Goal: Information Seeking & Learning: Check status

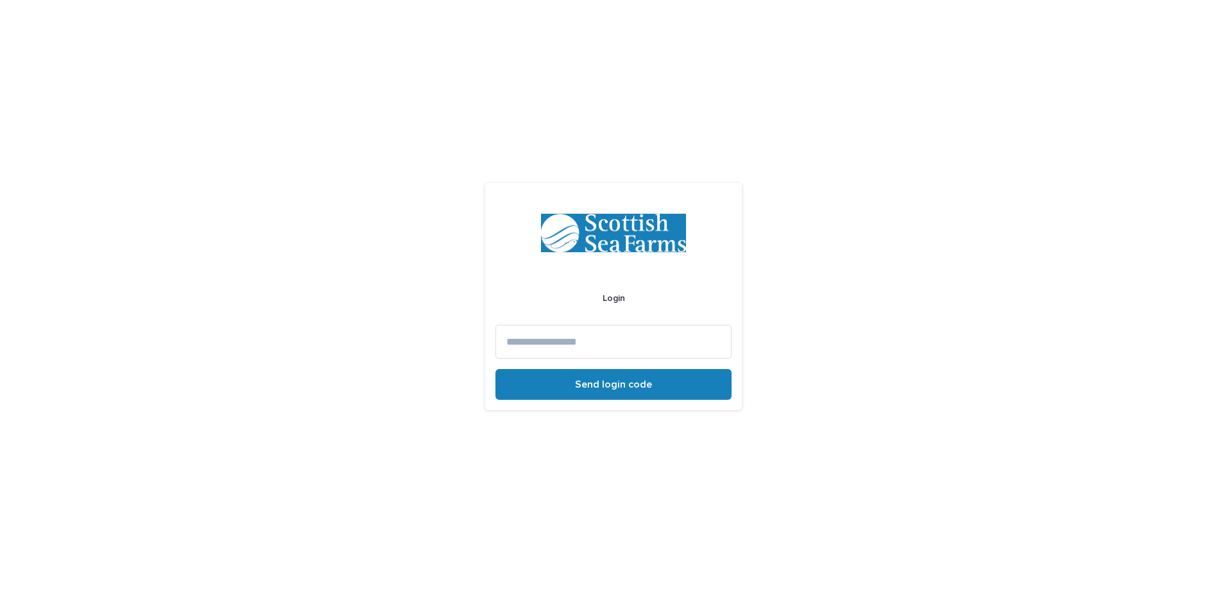
drag, startPoint x: 0, startPoint y: 0, endPoint x: 577, endPoint y: 345, distance: 672.4
click at [578, 343] on input at bounding box center [613, 342] width 236 height 34
type input "**********"
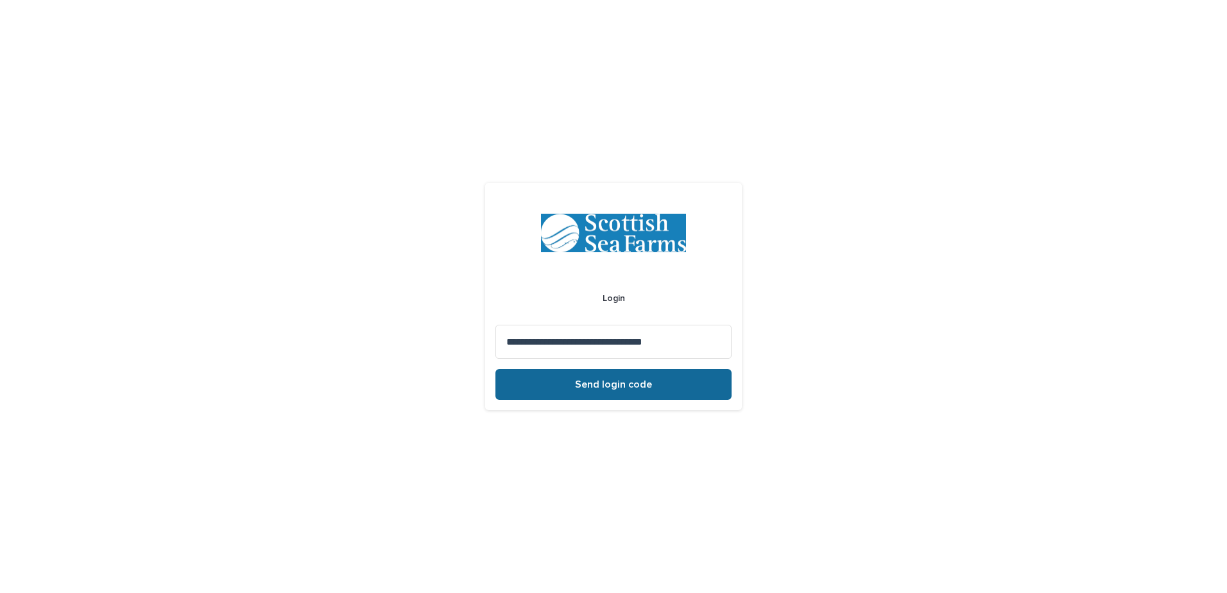
click at [561, 380] on button "Send login code" at bounding box center [613, 384] width 236 height 31
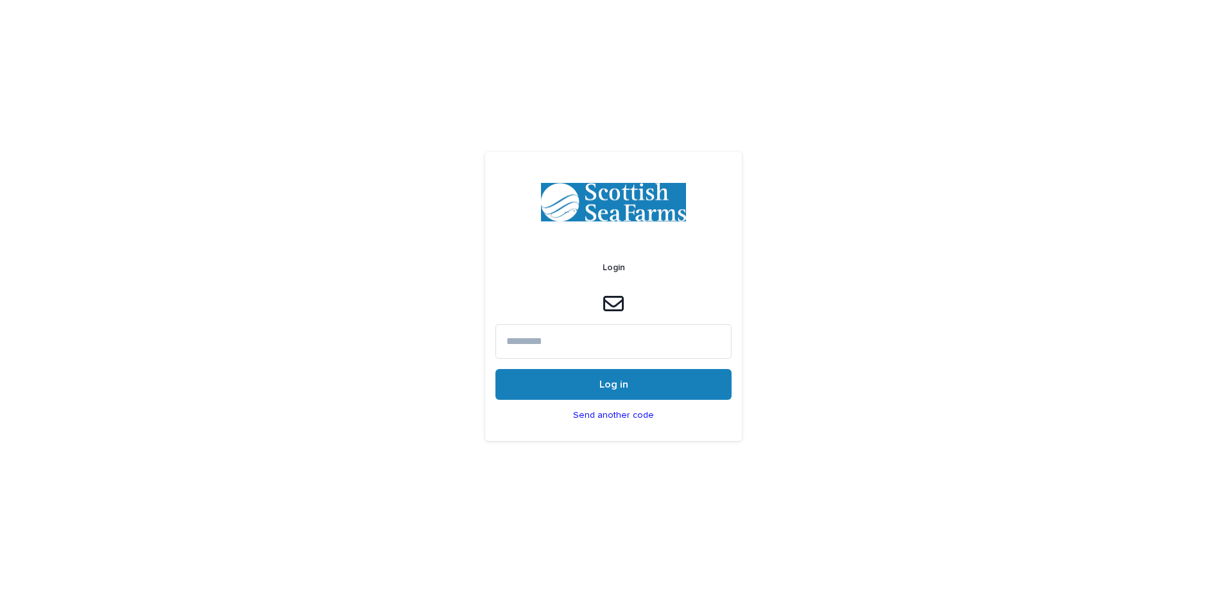
click at [545, 336] on input at bounding box center [613, 341] width 236 height 34
paste input "******"
type input "******"
click at [551, 386] on button "Log in" at bounding box center [613, 384] width 236 height 31
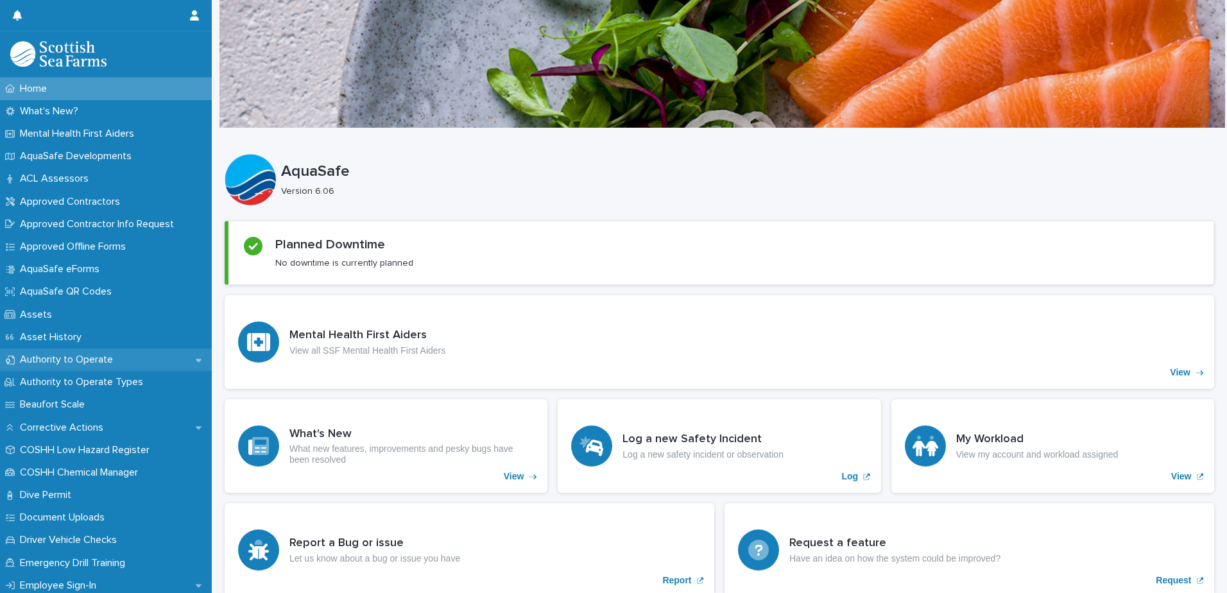
click at [62, 361] on p "Authority to Operate" at bounding box center [69, 359] width 108 height 12
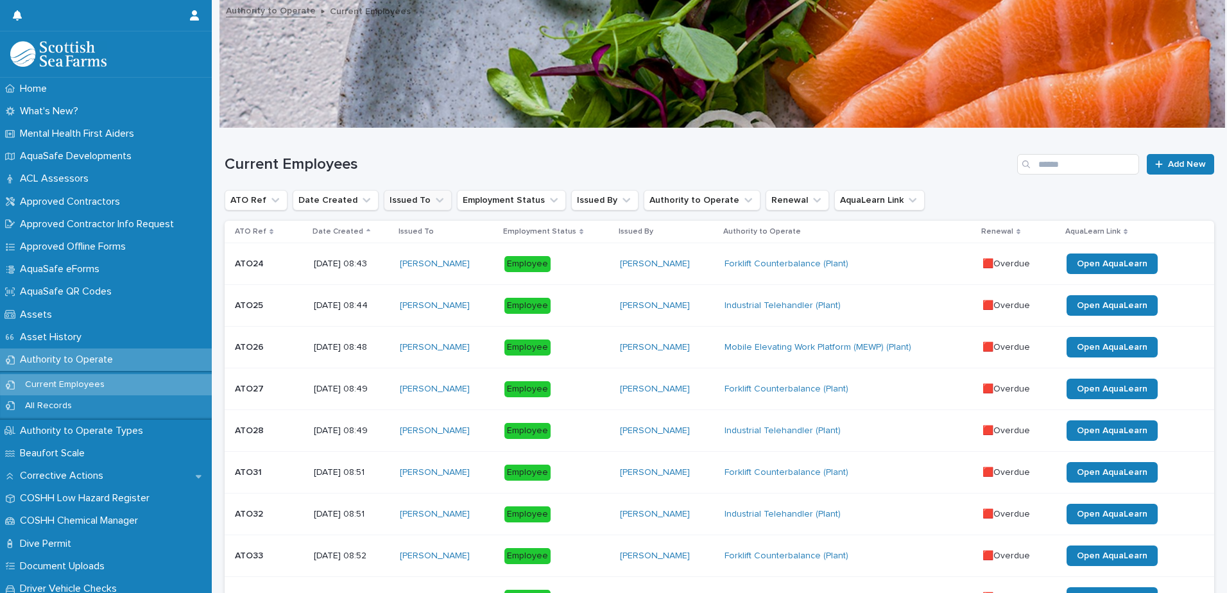
click at [433, 198] on icon "Issued To" at bounding box center [439, 200] width 13 height 13
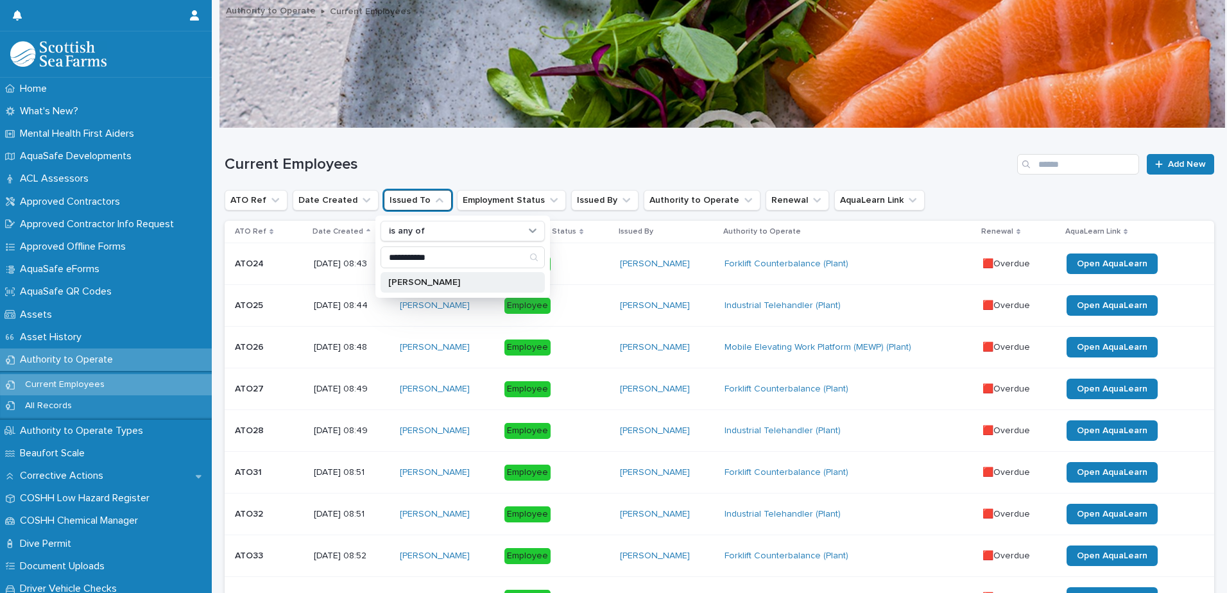
type input "**********"
click at [436, 279] on p "[PERSON_NAME]" at bounding box center [456, 282] width 136 height 9
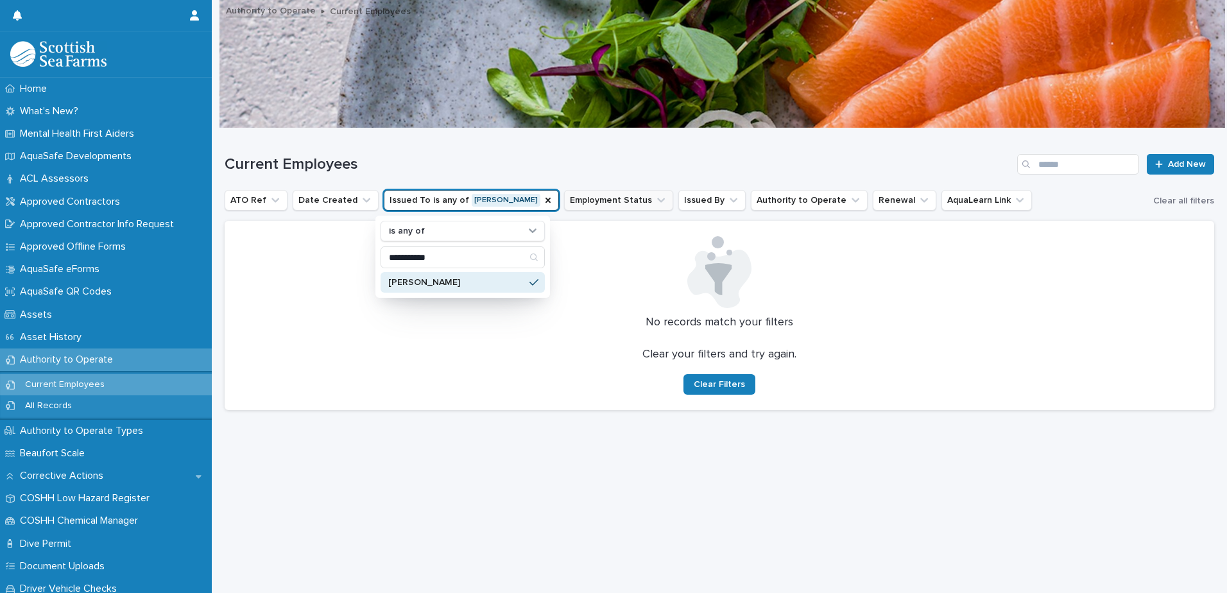
click at [543, 198] on icon "Issued To" at bounding box center [548, 200] width 10 height 10
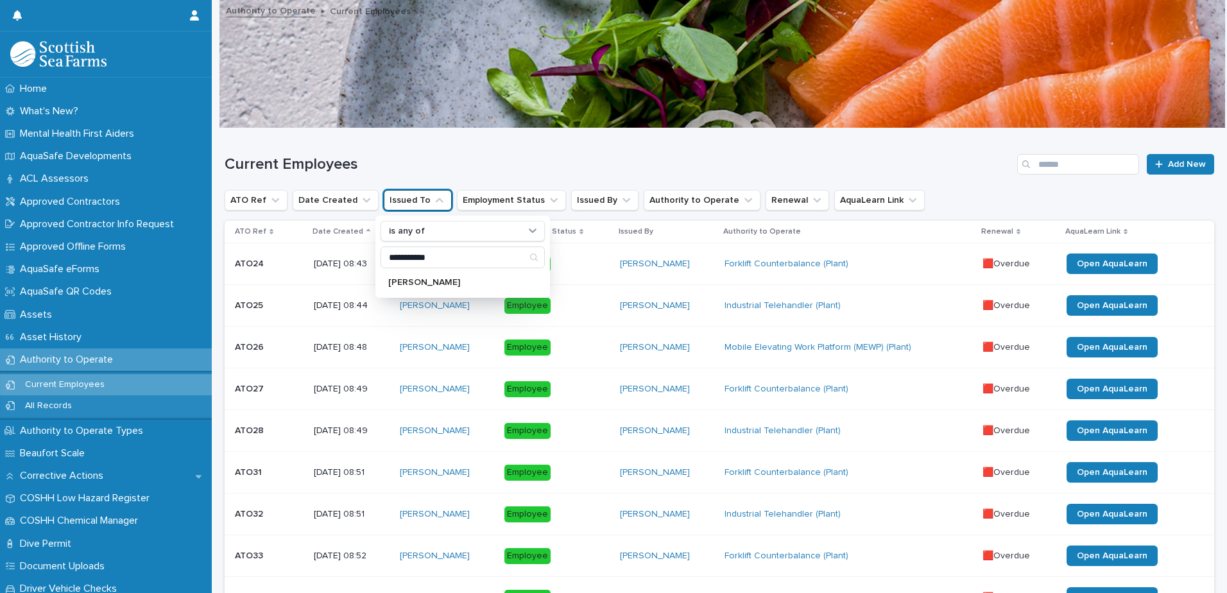
click at [523, 153] on div "Current Employees Add New" at bounding box center [719, 159] width 989 height 62
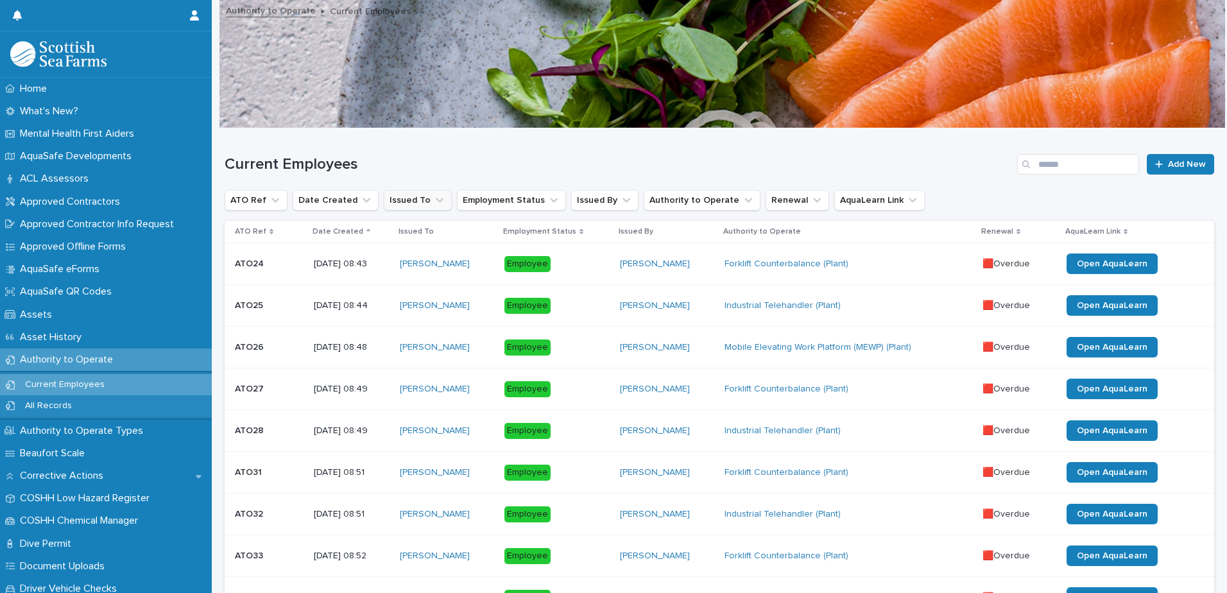
click at [429, 207] on button "Issued To" at bounding box center [418, 200] width 68 height 21
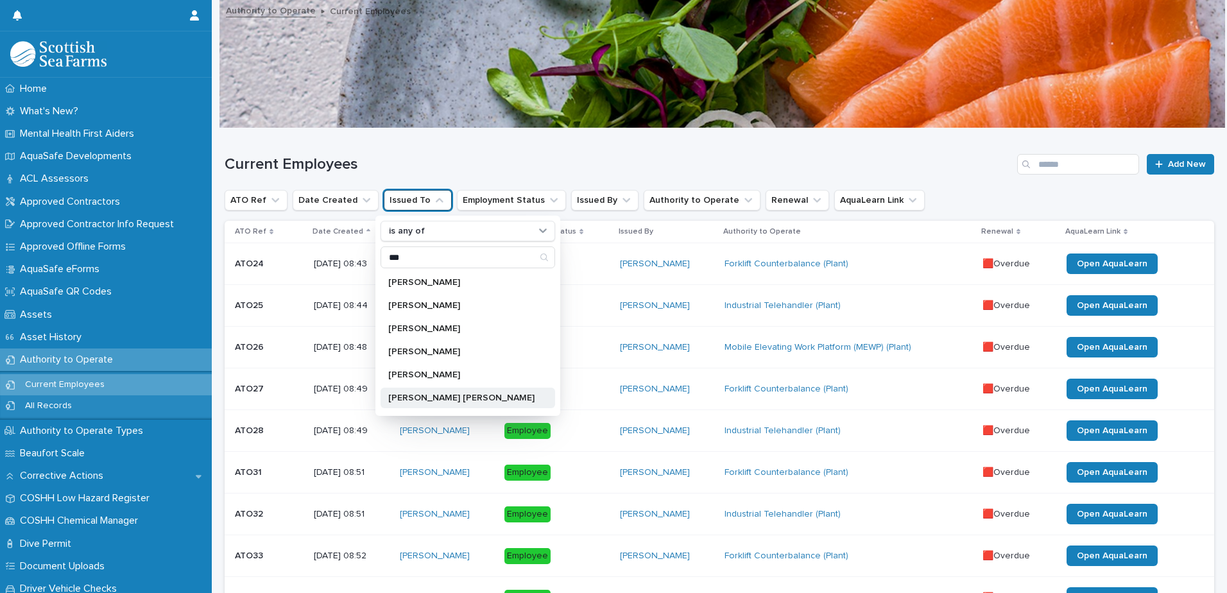
type input "***"
click at [489, 389] on div "[PERSON_NAME] [PERSON_NAME]" at bounding box center [467, 397] width 174 height 21
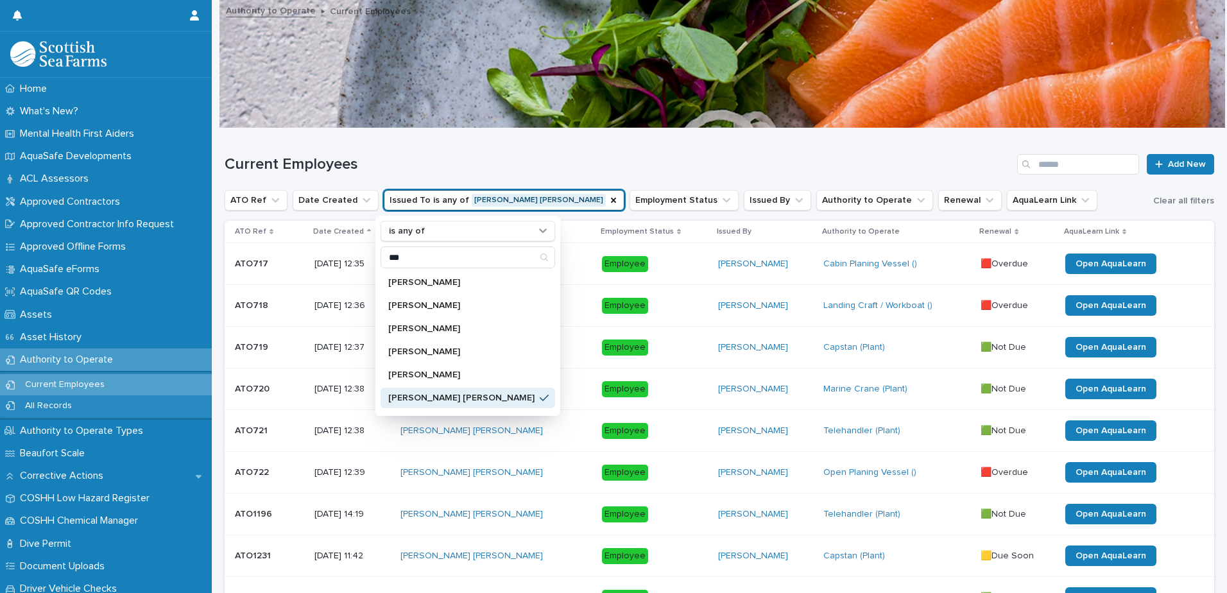
click at [460, 140] on div "Current Employees Add New" at bounding box center [719, 159] width 989 height 62
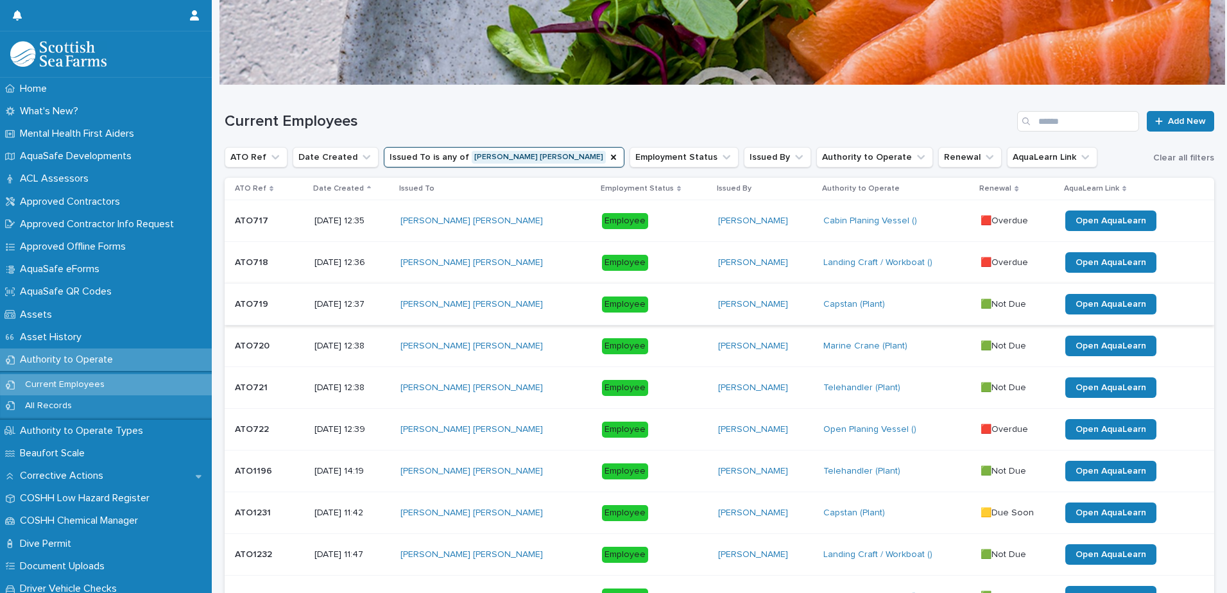
scroll to position [64, 0]
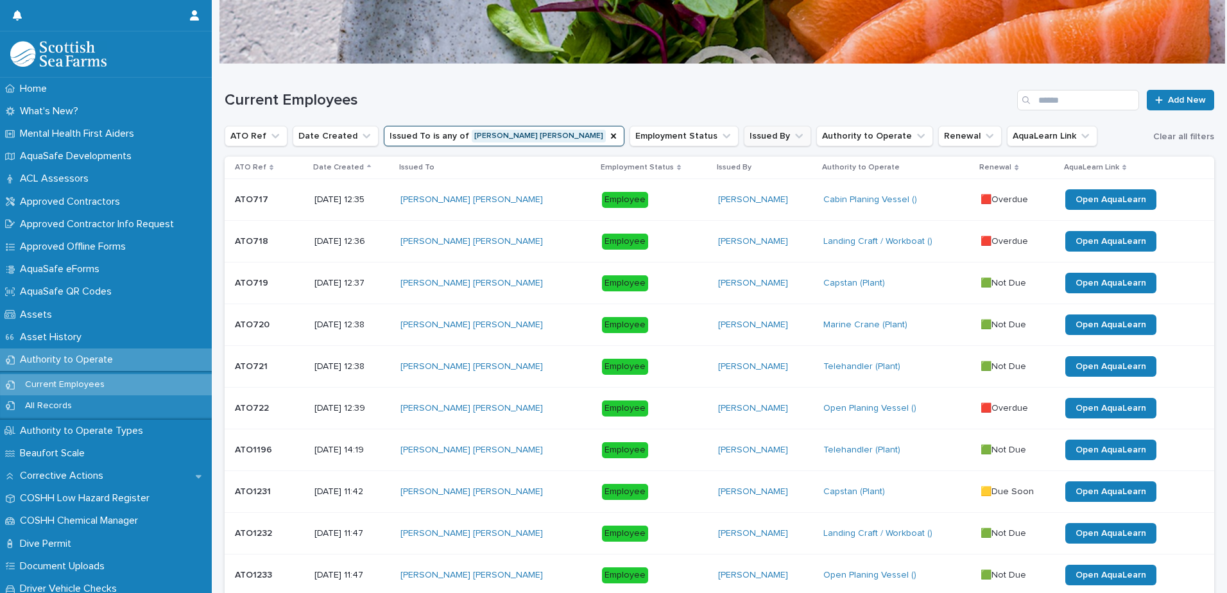
click at [744, 128] on button "Issued By" at bounding box center [777, 136] width 67 height 21
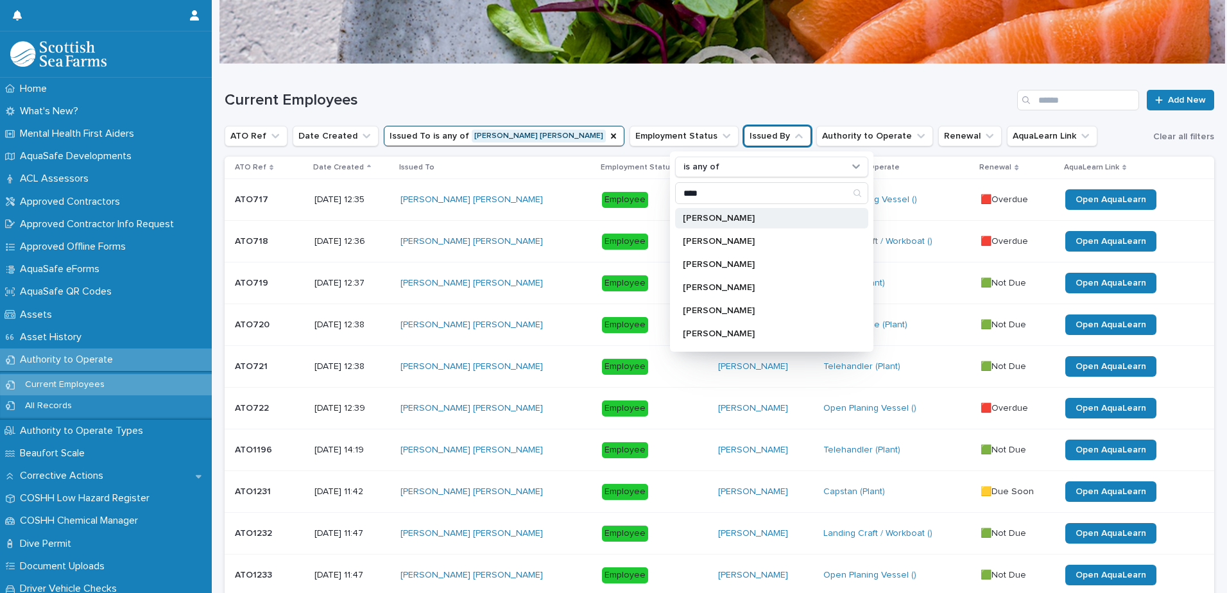
type input "****"
click at [691, 217] on p "[PERSON_NAME]" at bounding box center [765, 218] width 165 height 9
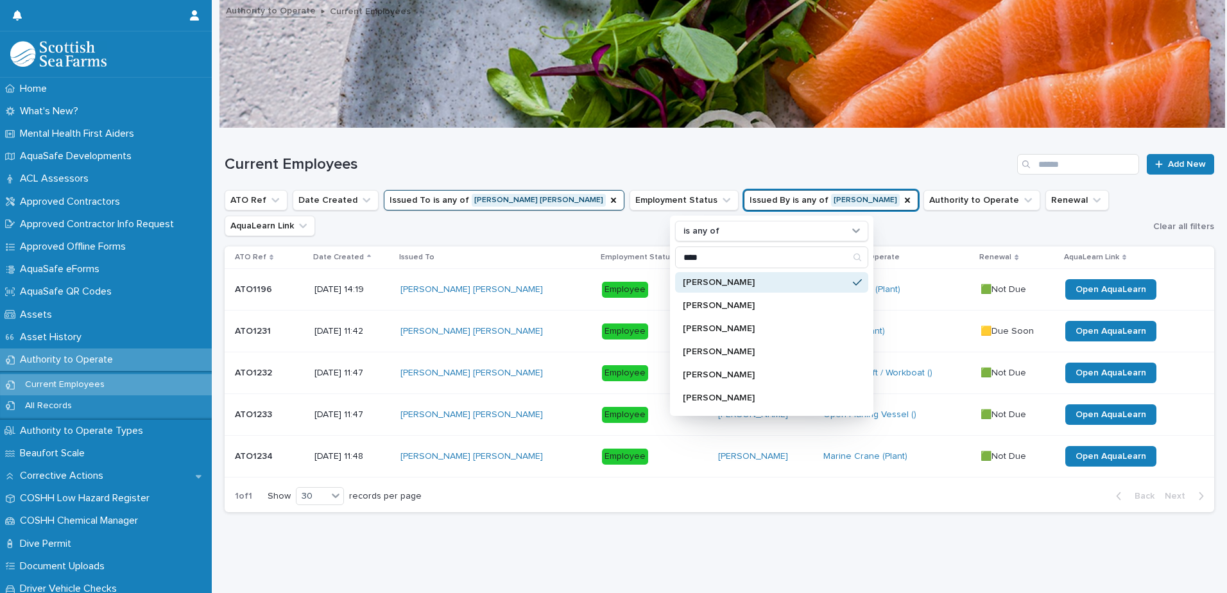
scroll to position [10, 0]
click at [791, 143] on div "Current Employees Add New" at bounding box center [719, 159] width 989 height 62
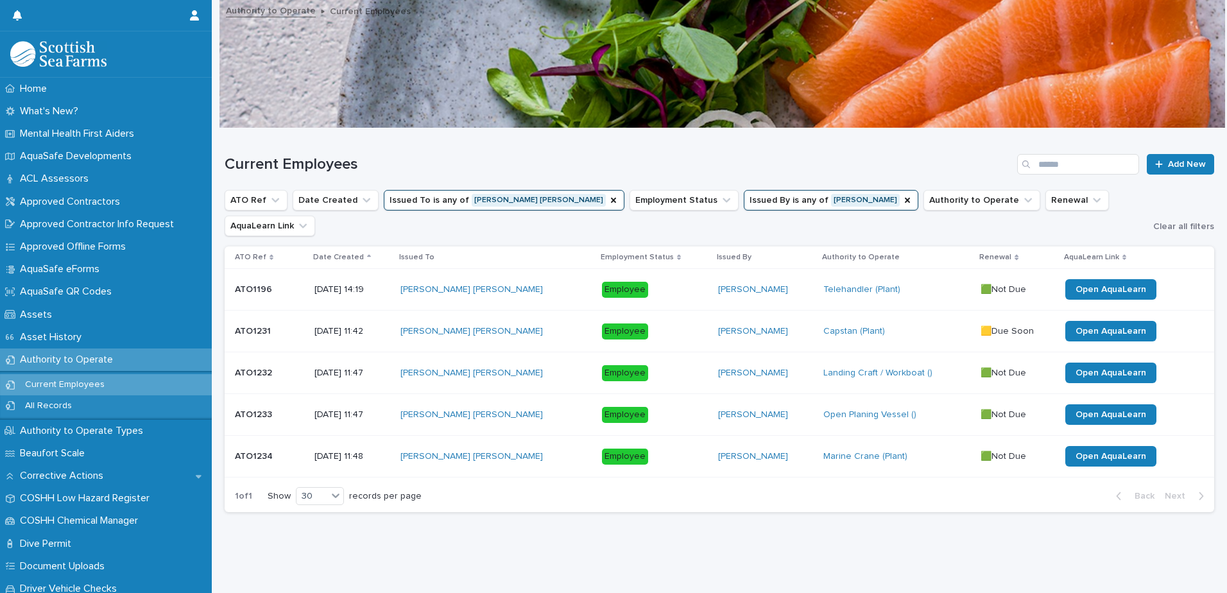
click at [890, 326] on div "Capstan (Plant)" at bounding box center [896, 331] width 147 height 11
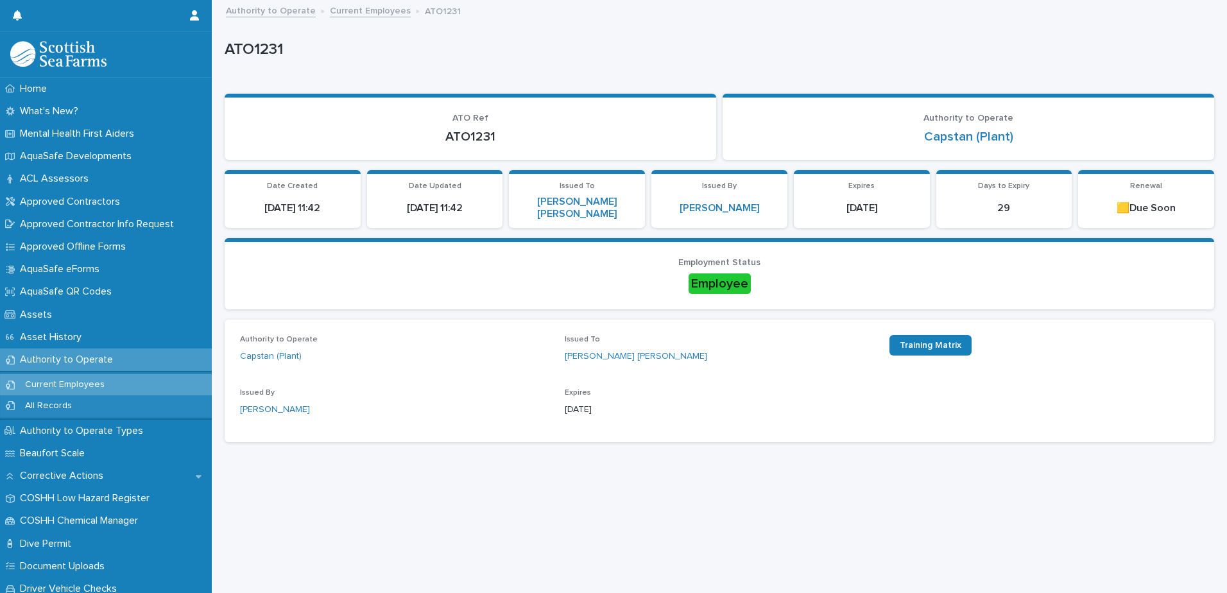
click at [345, 12] on link "Current Employees" at bounding box center [370, 10] width 81 height 15
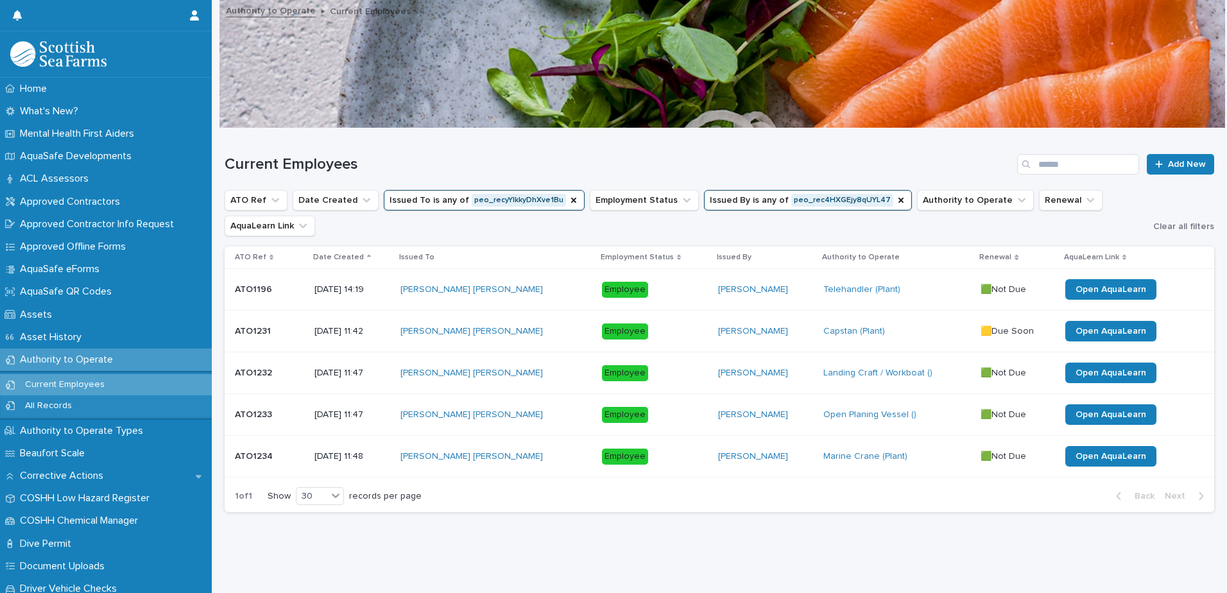
click at [864, 317] on td "Capstan (Plant)" at bounding box center [896, 332] width 157 height 42
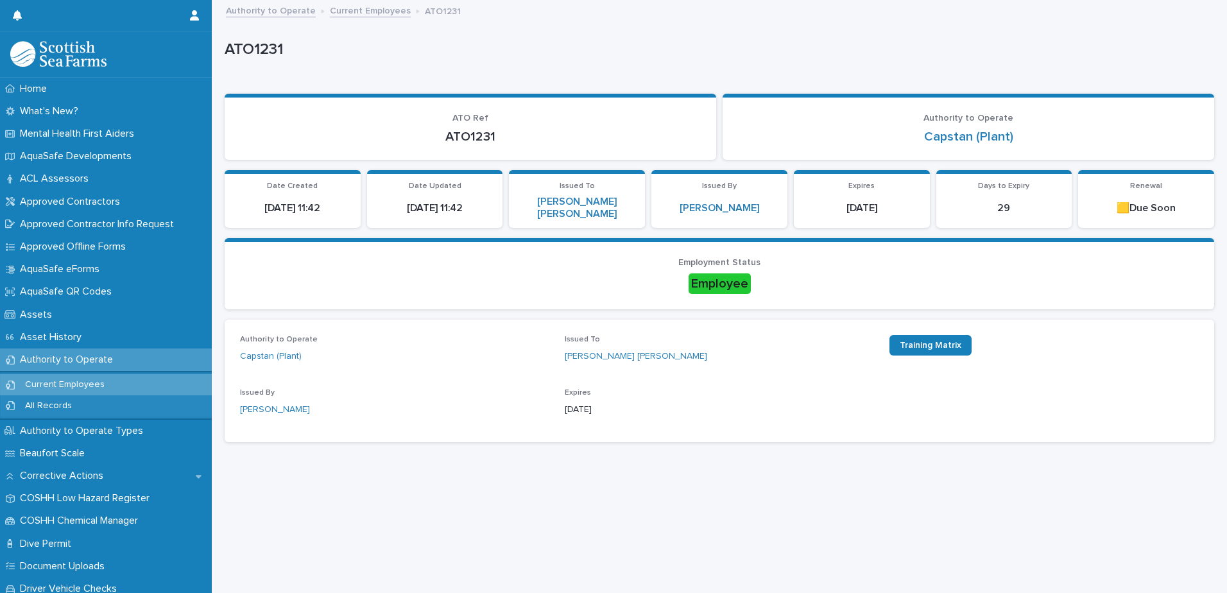
click at [730, 258] on span "Employment Status" at bounding box center [719, 262] width 82 height 9
click at [354, 11] on link "Current Employees" at bounding box center [370, 10] width 81 height 15
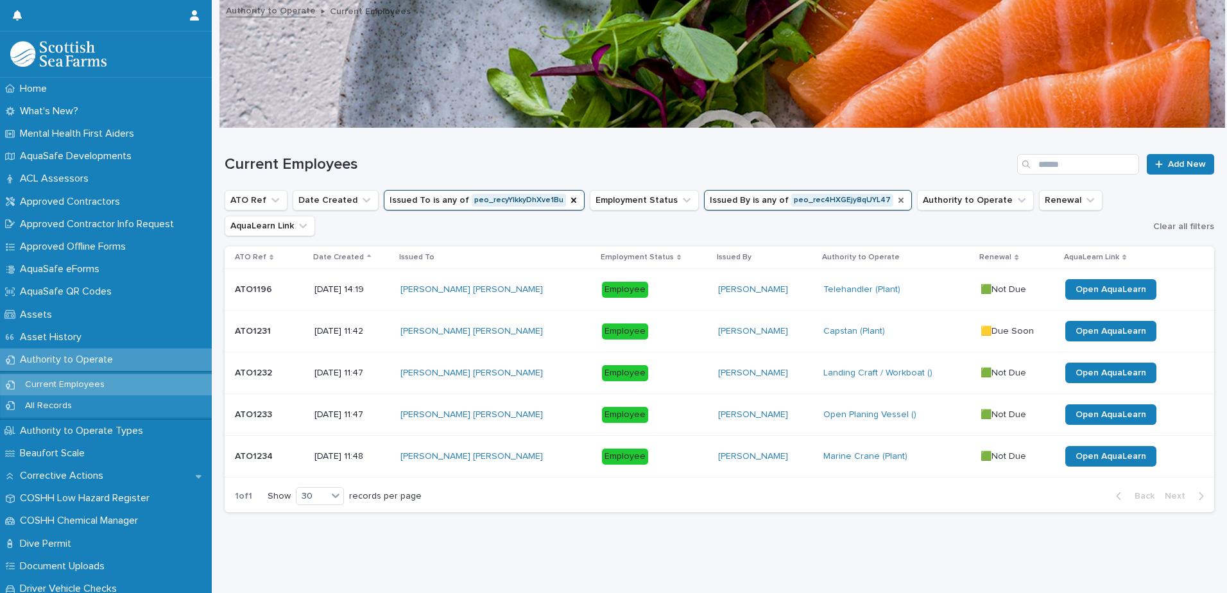
click at [896, 200] on icon "Issued By" at bounding box center [901, 200] width 10 height 10
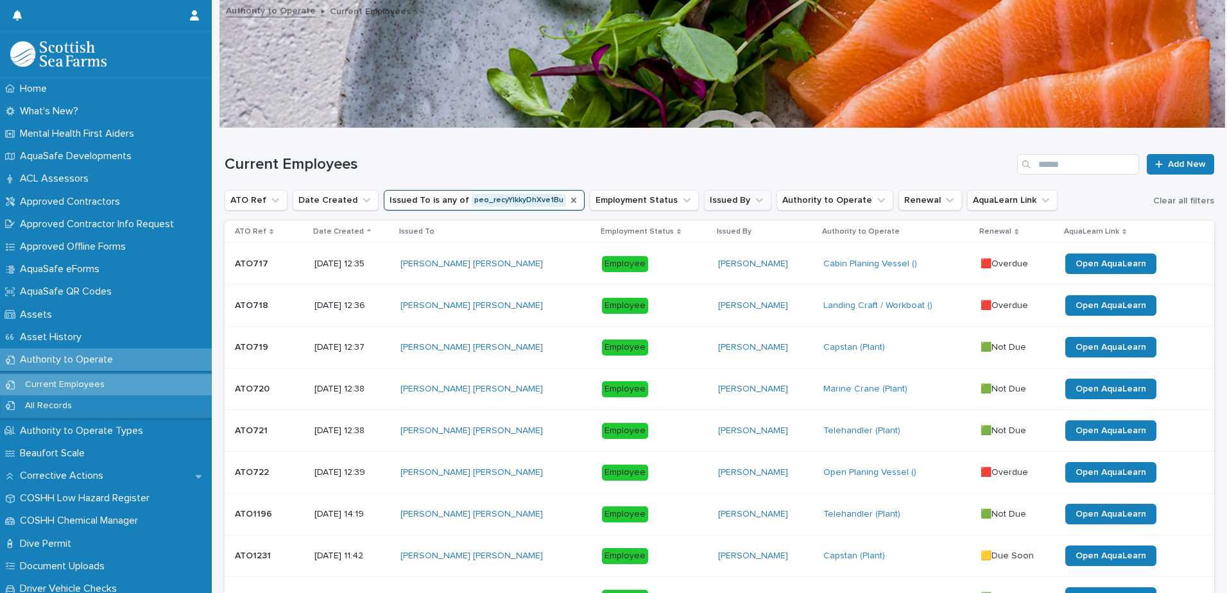
click at [568, 201] on icon "Issued To" at bounding box center [573, 200] width 10 height 10
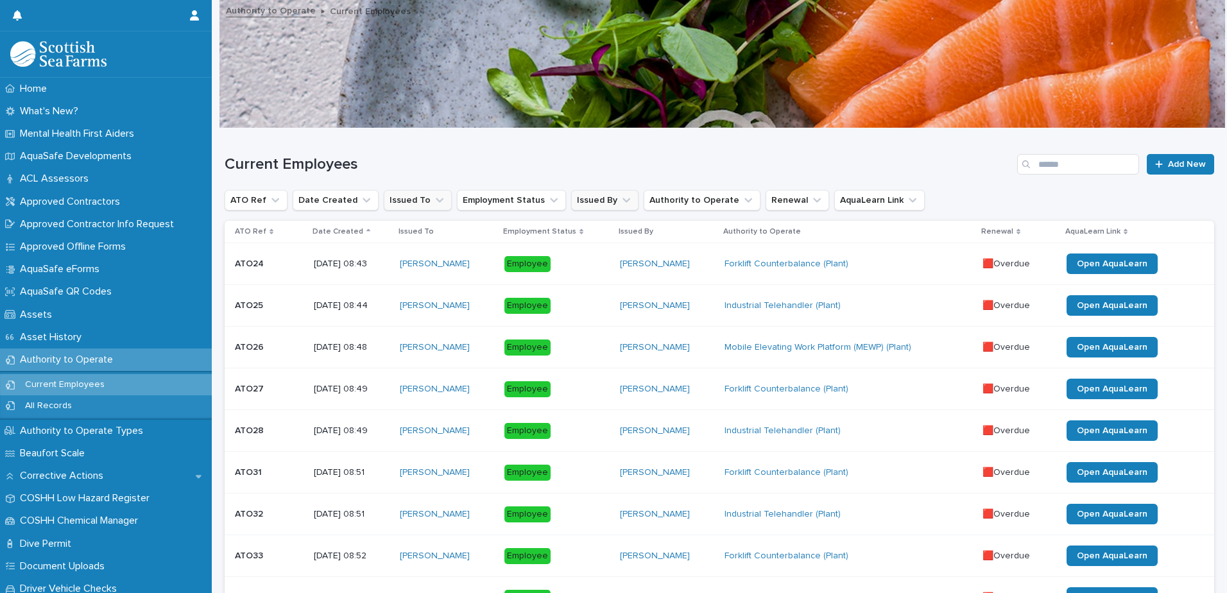
click at [620, 205] on icon "Issued By" at bounding box center [626, 200] width 13 height 13
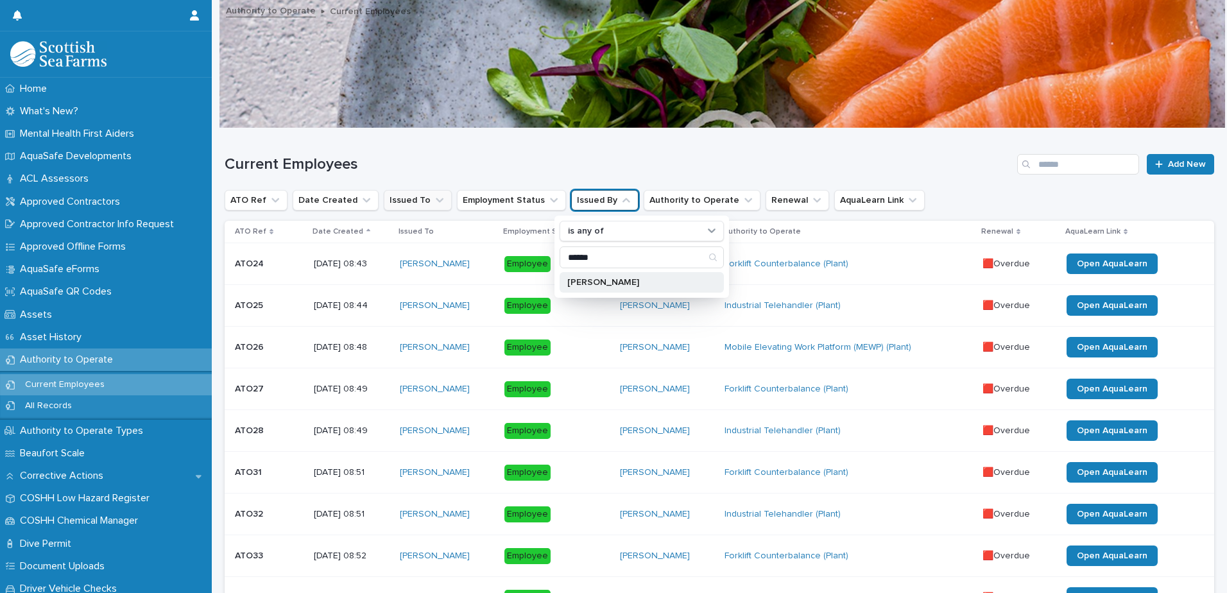
type input "******"
click at [609, 281] on p "[PERSON_NAME]" at bounding box center [635, 282] width 136 height 9
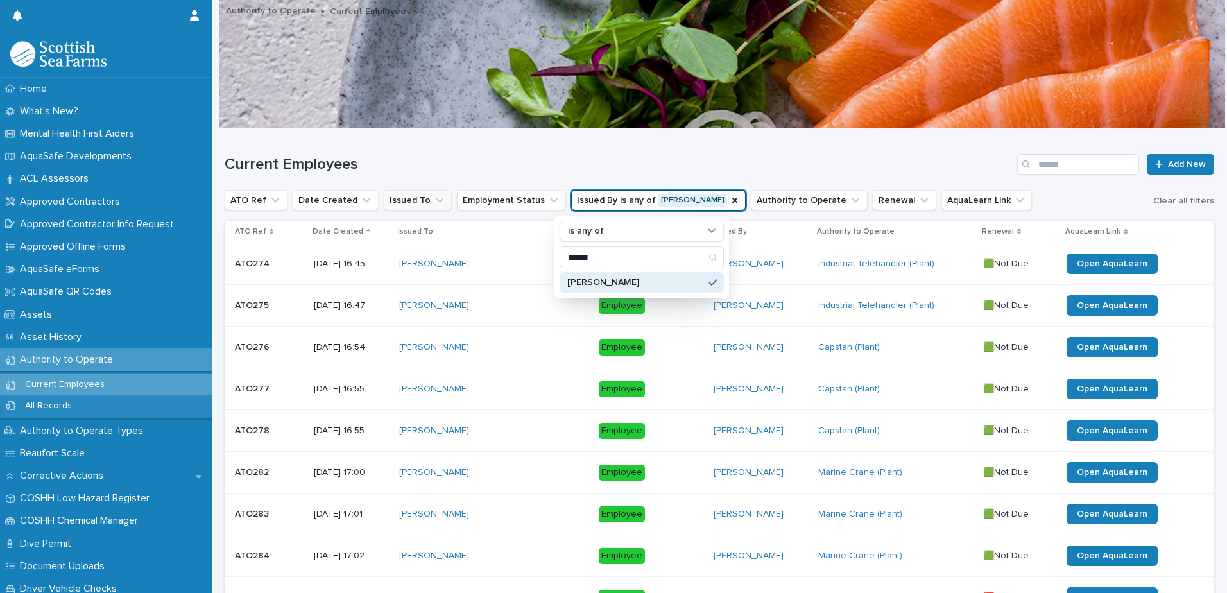
click at [625, 151] on div "Current Employees Add New" at bounding box center [719, 159] width 989 height 62
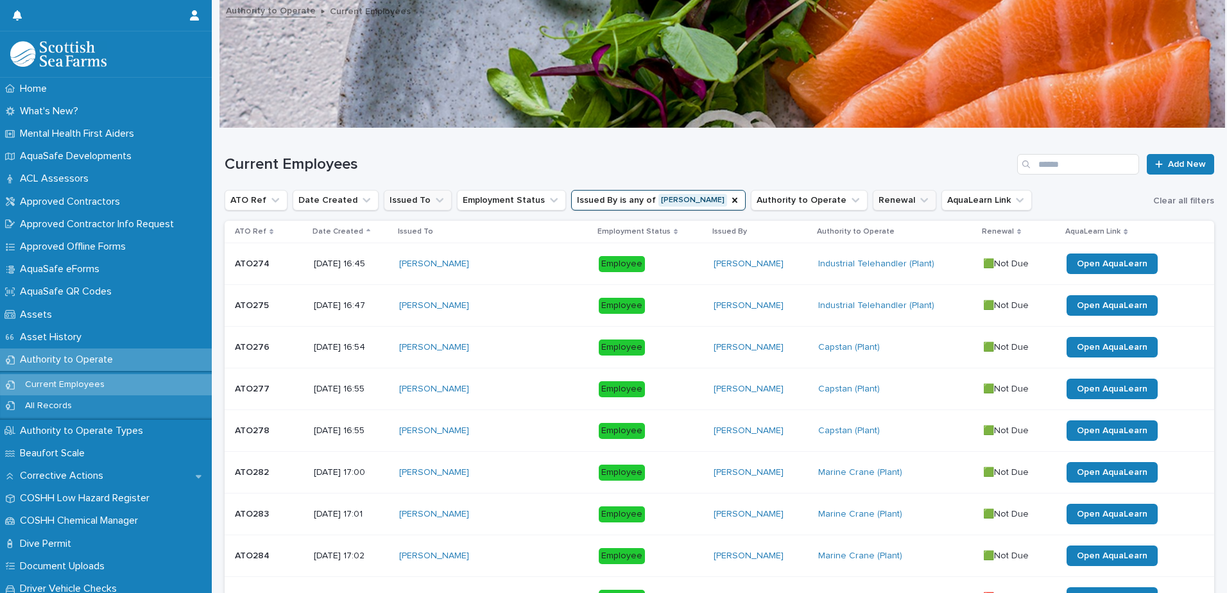
click at [917, 200] on icon "Renewal" at bounding box center [923, 200] width 13 height 13
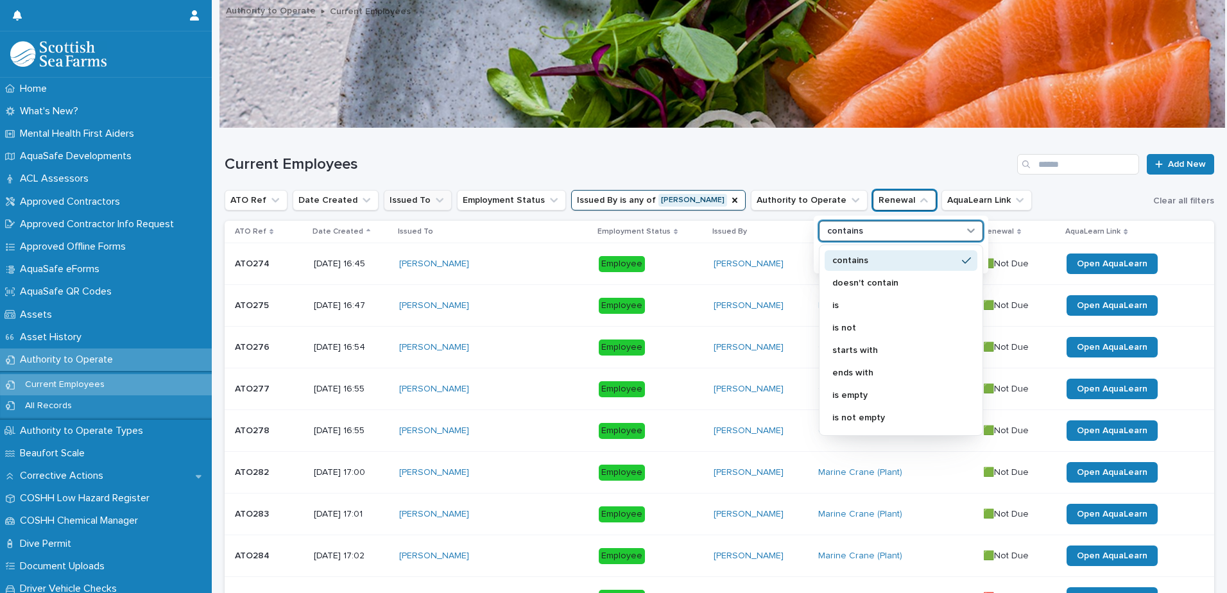
click at [916, 234] on div "contains" at bounding box center [893, 231] width 142 height 13
click at [912, 255] on div "contains" at bounding box center [900, 260] width 153 height 21
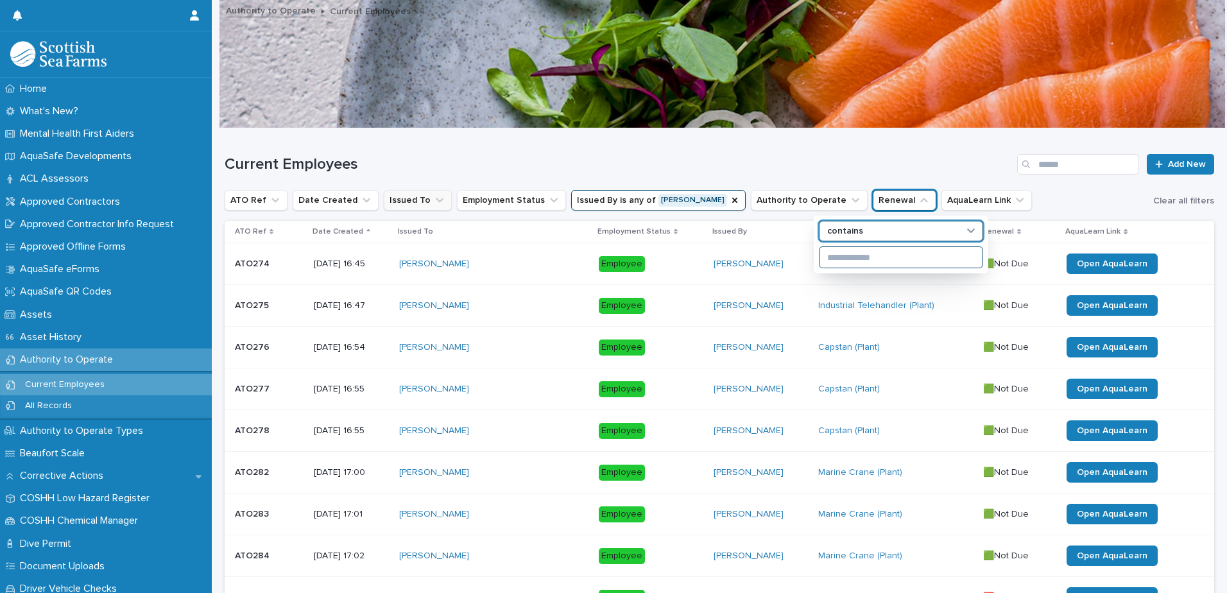
click at [897, 259] on input at bounding box center [900, 257] width 163 height 21
type input "***"
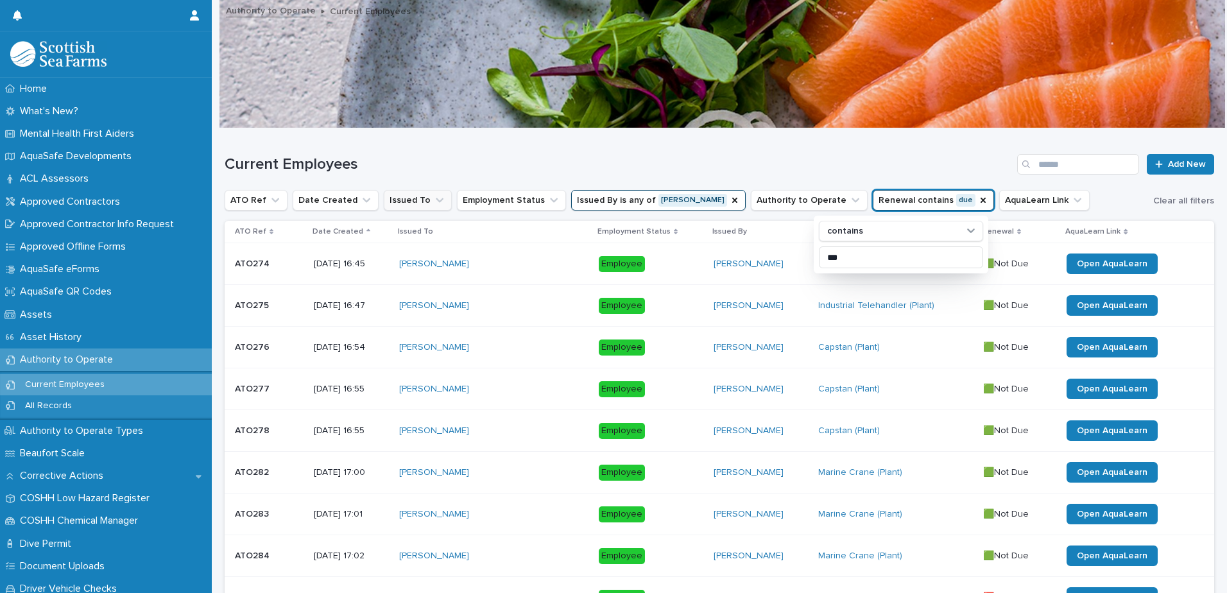
click at [895, 160] on h1 "Current Employees" at bounding box center [618, 164] width 787 height 19
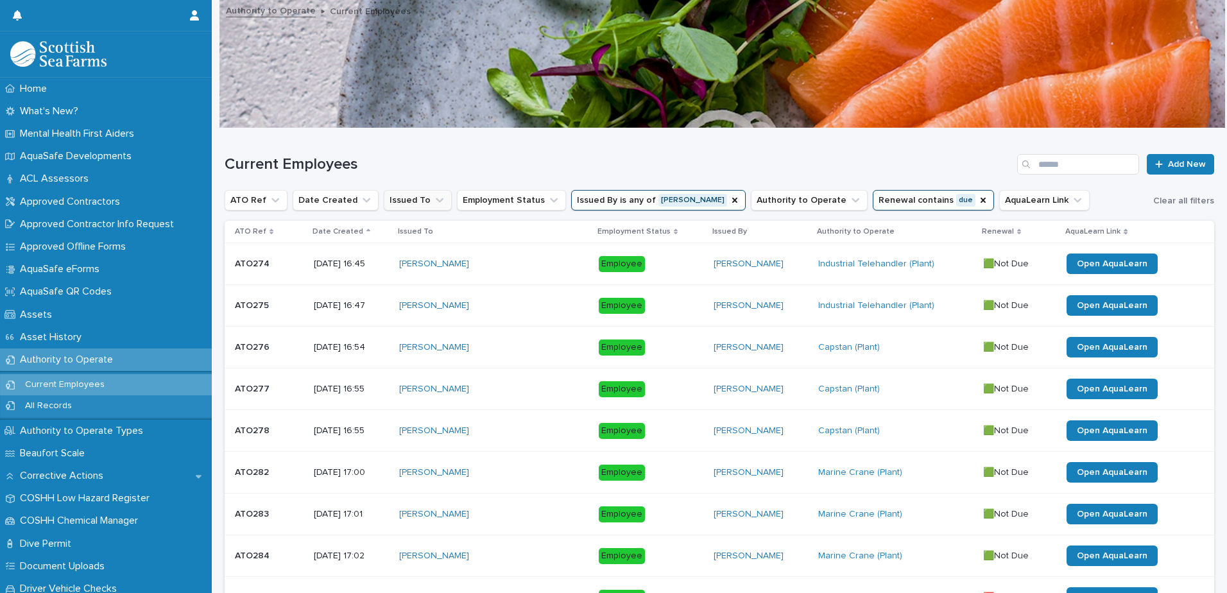
click at [982, 235] on div "Renewal" at bounding box center [1020, 232] width 76 height 14
click at [895, 199] on button "Renewal contains due" at bounding box center [932, 200] width 121 height 21
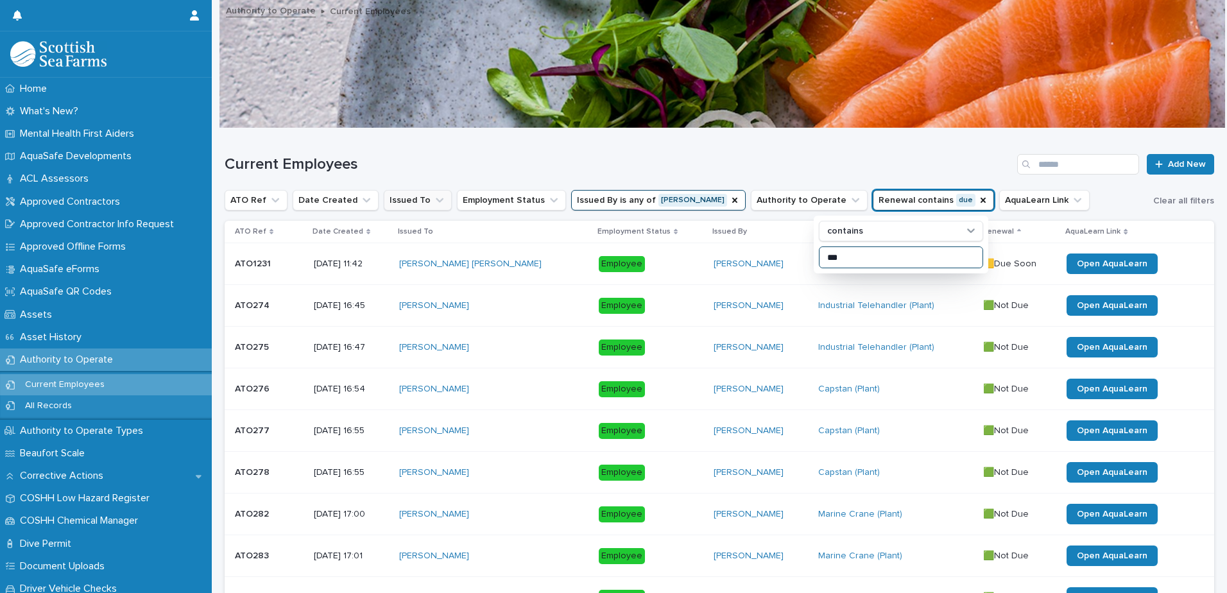
click at [885, 255] on input "***" at bounding box center [900, 257] width 163 height 21
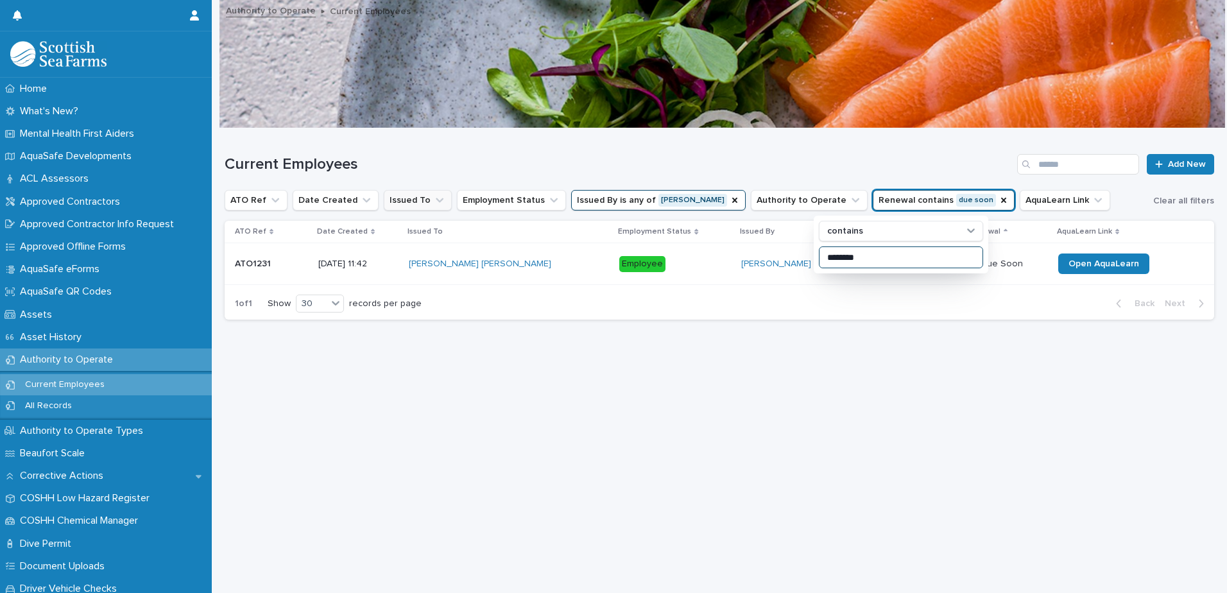
type input "********"
click at [904, 146] on div "Current Employees Add New" at bounding box center [719, 159] width 989 height 62
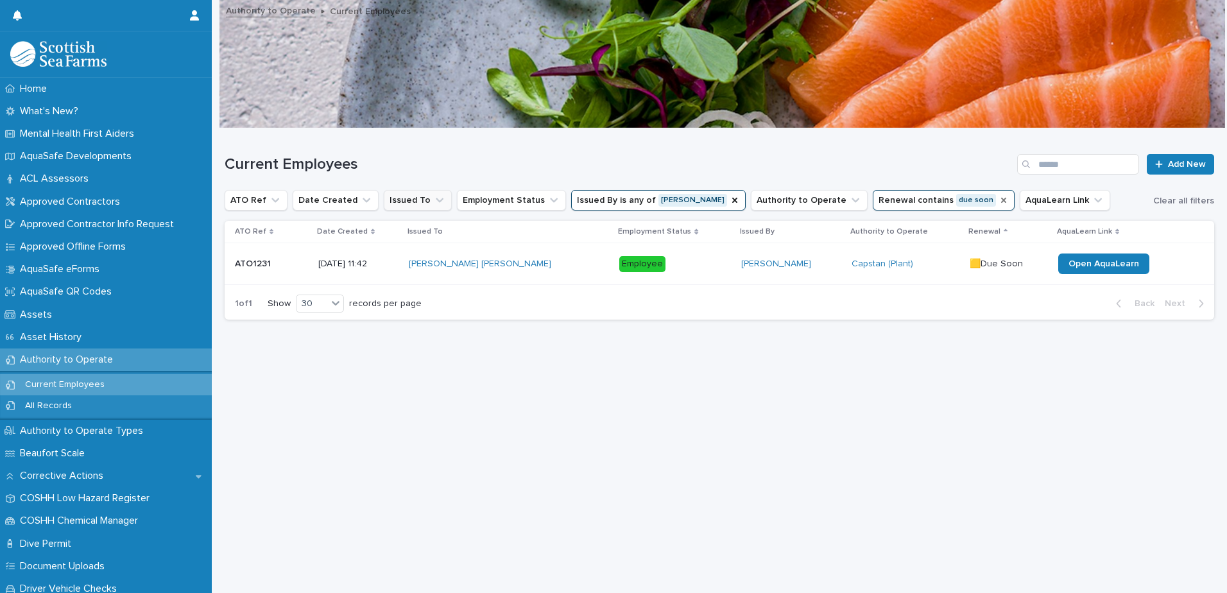
click at [998, 200] on icon "Renewal" at bounding box center [1003, 200] width 10 height 10
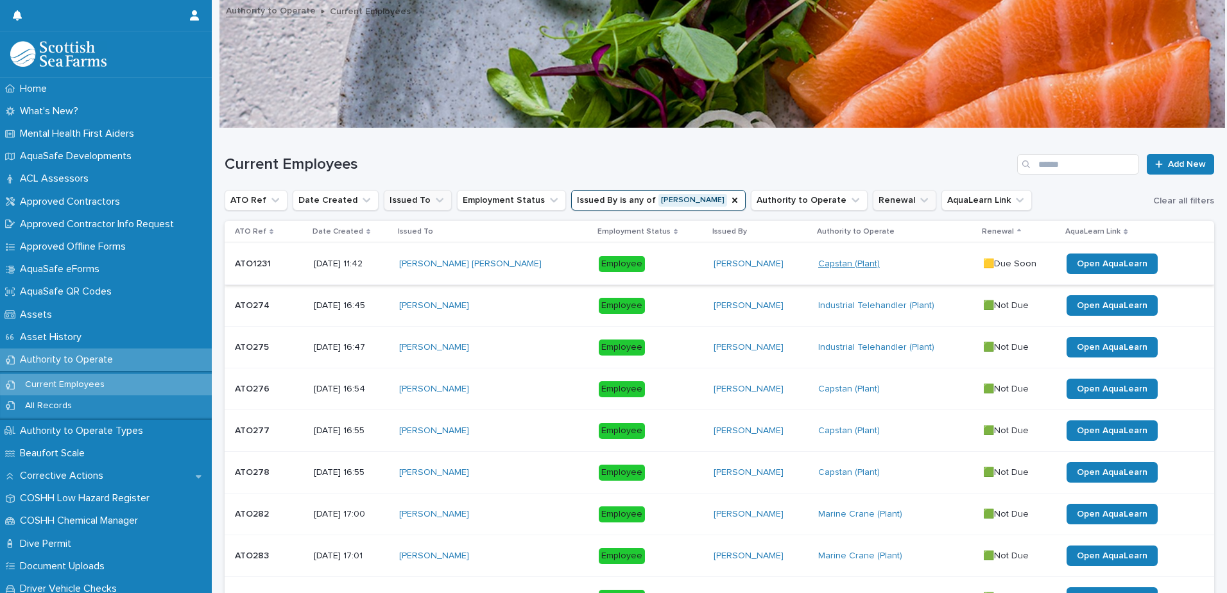
click at [818, 264] on link "Capstan (Plant)" at bounding box center [849, 264] width 62 height 11
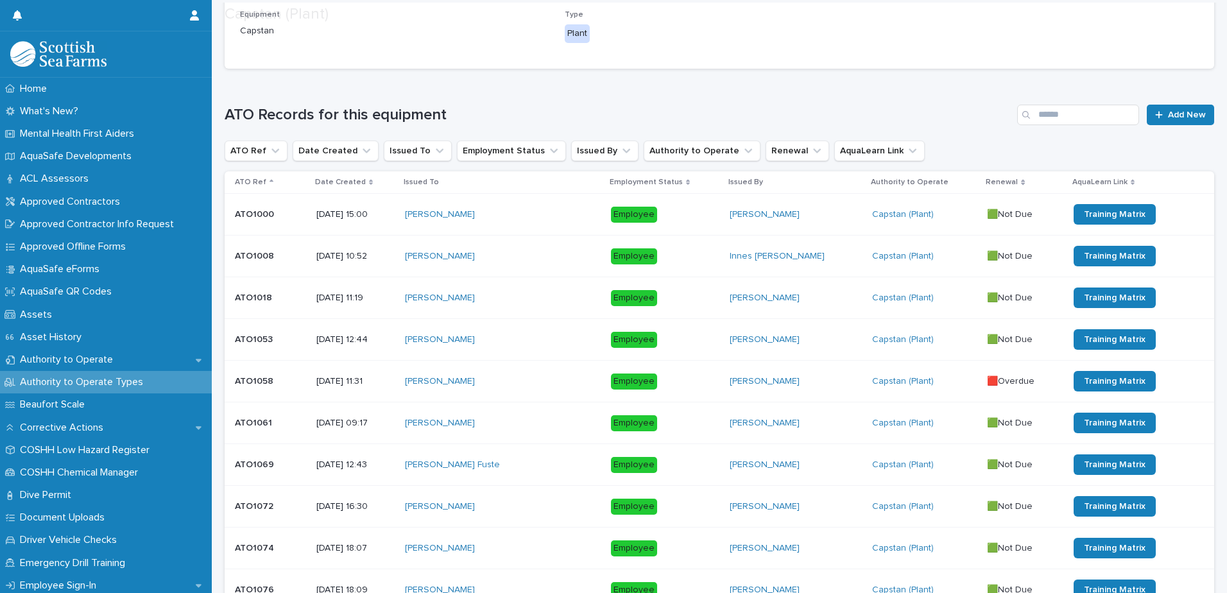
scroll to position [192, 0]
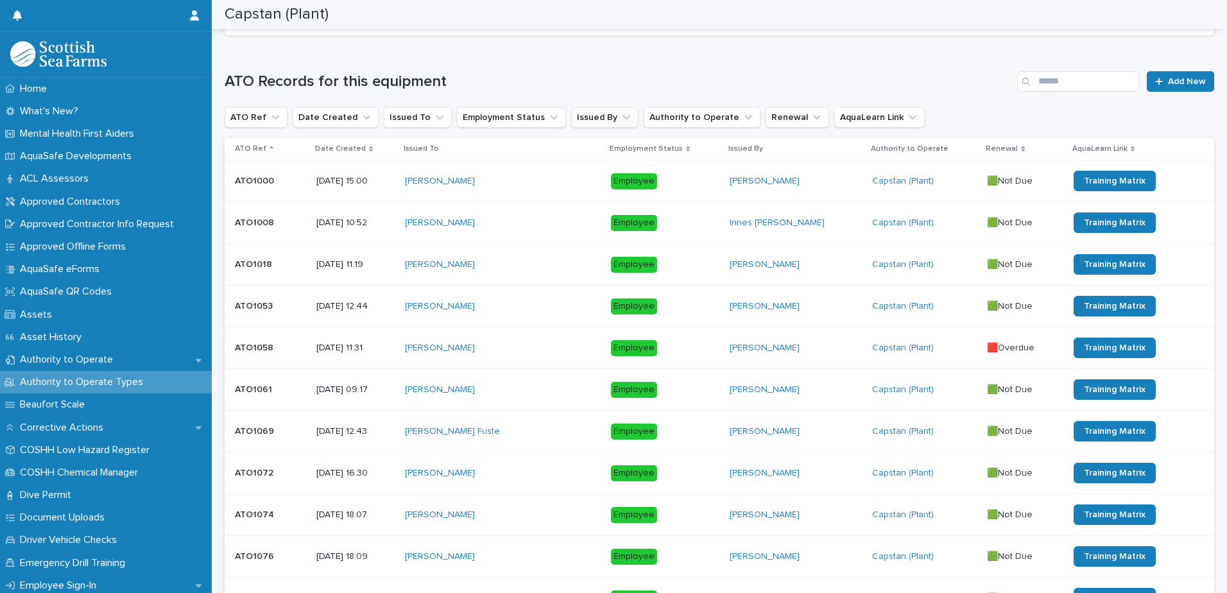
click at [620, 114] on icon "Issued By" at bounding box center [626, 117] width 13 height 13
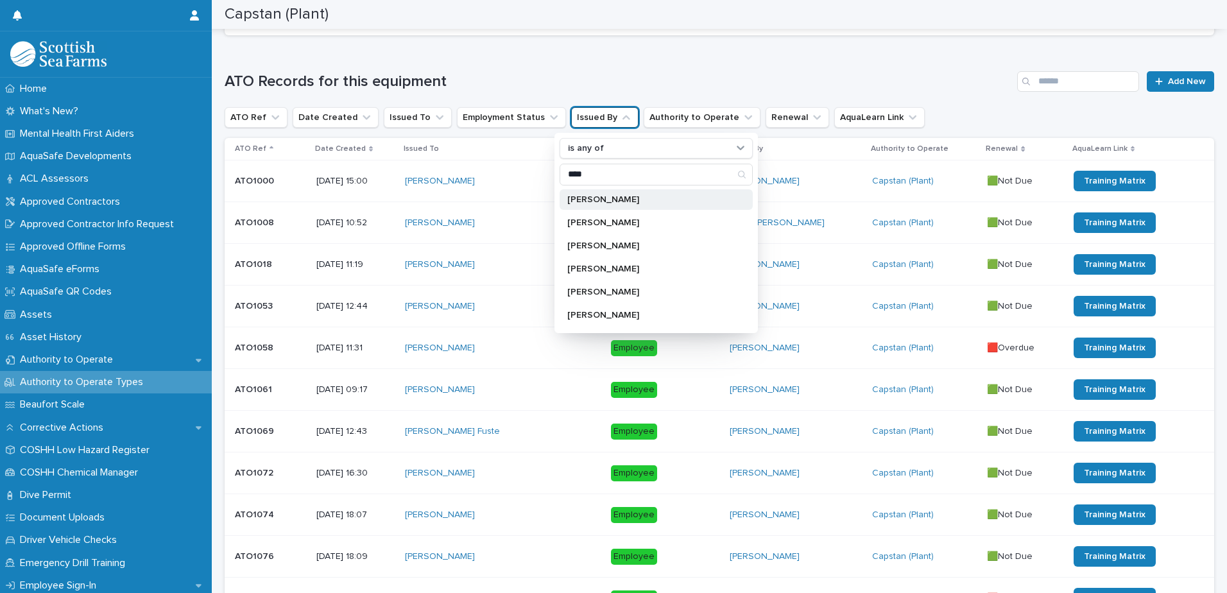
type input "****"
click at [597, 200] on p "[PERSON_NAME]" at bounding box center [649, 199] width 165 height 9
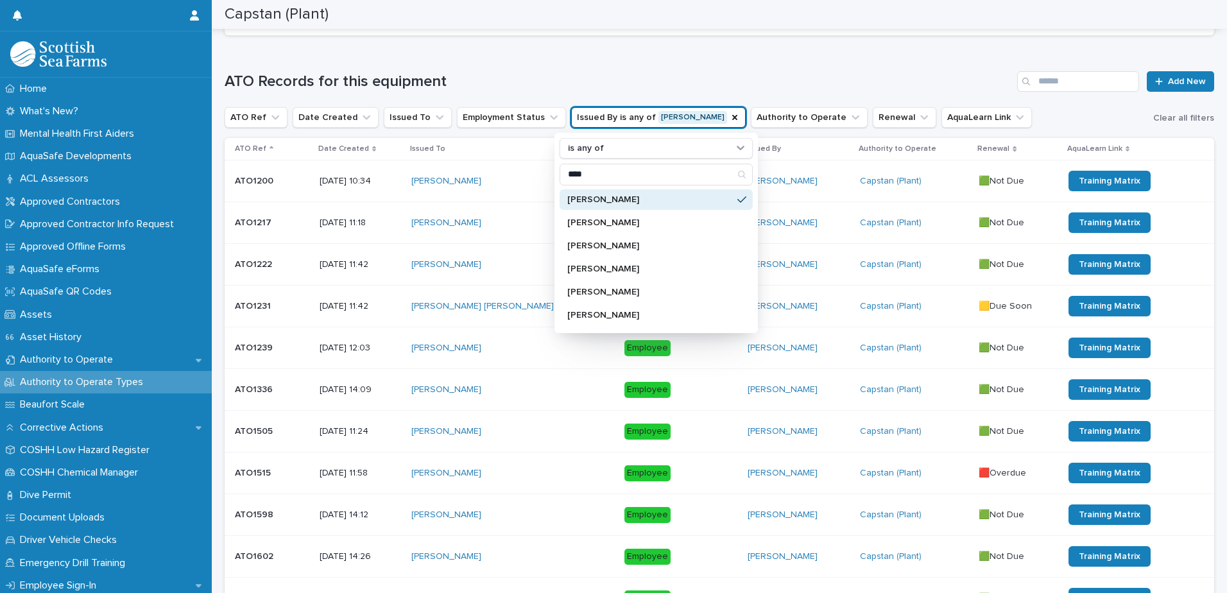
click at [632, 74] on h1 "ATO Records for this equipment" at bounding box center [618, 81] width 787 height 19
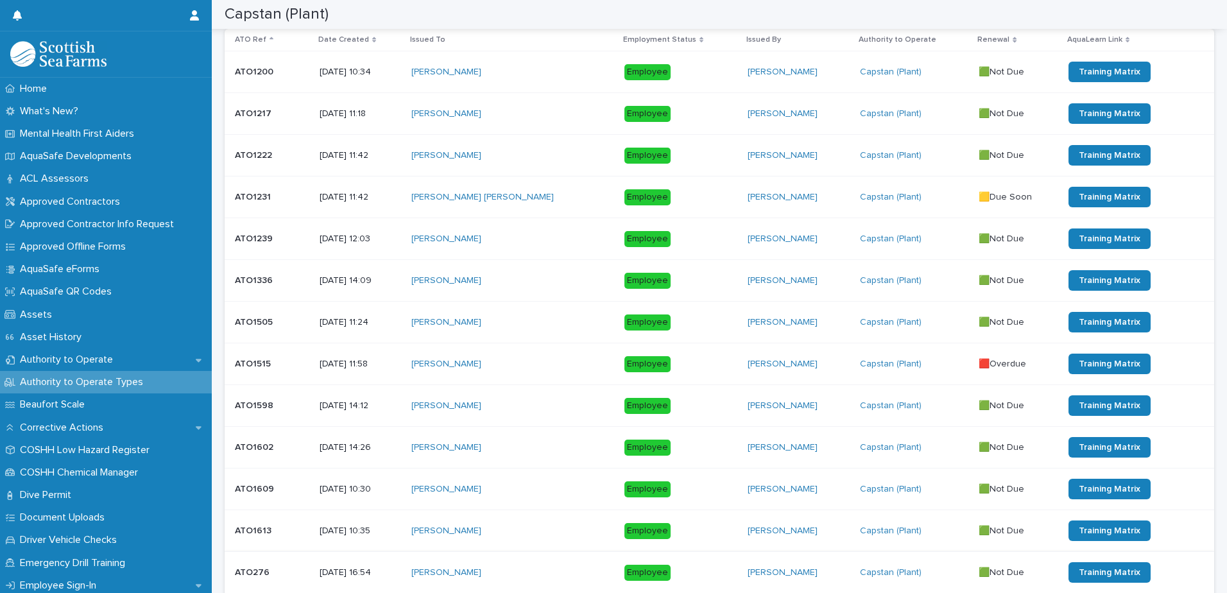
scroll to position [289, 0]
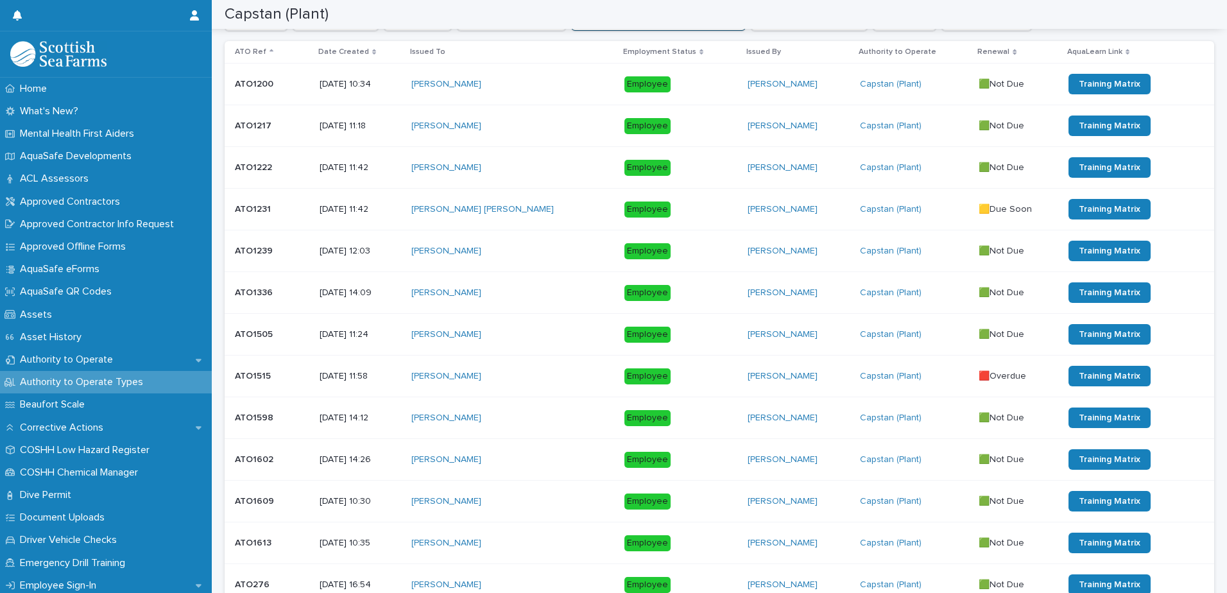
click at [908, 380] on div "Capstan (Plant)" at bounding box center [914, 376] width 109 height 11
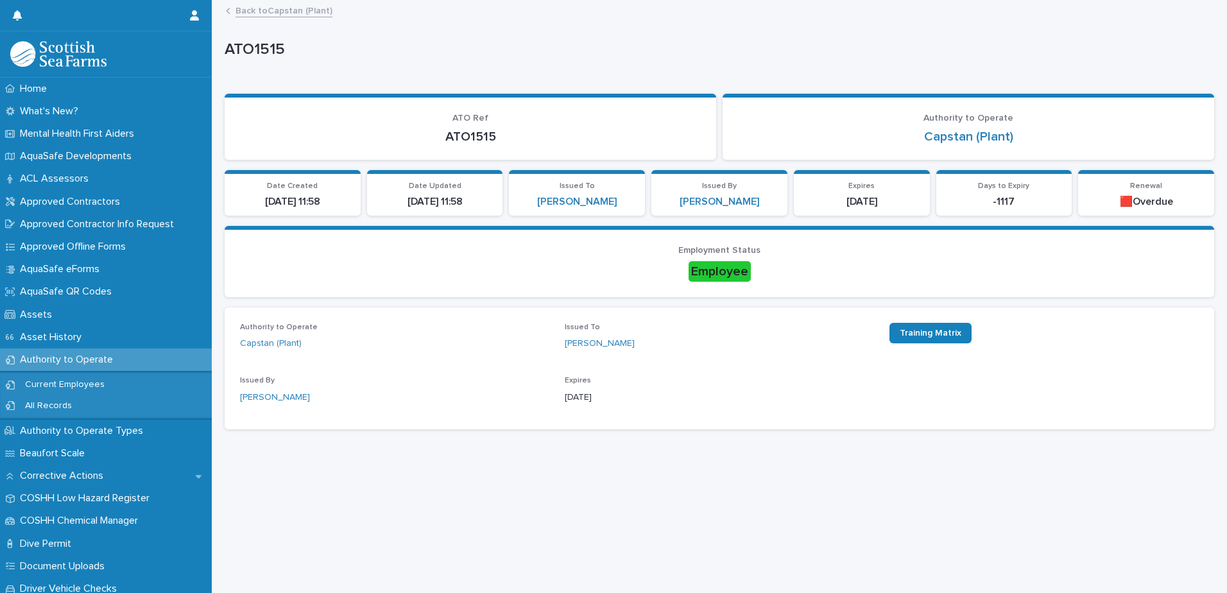
click at [278, 11] on link "Back to Capstan (Plant)" at bounding box center [283, 10] width 97 height 15
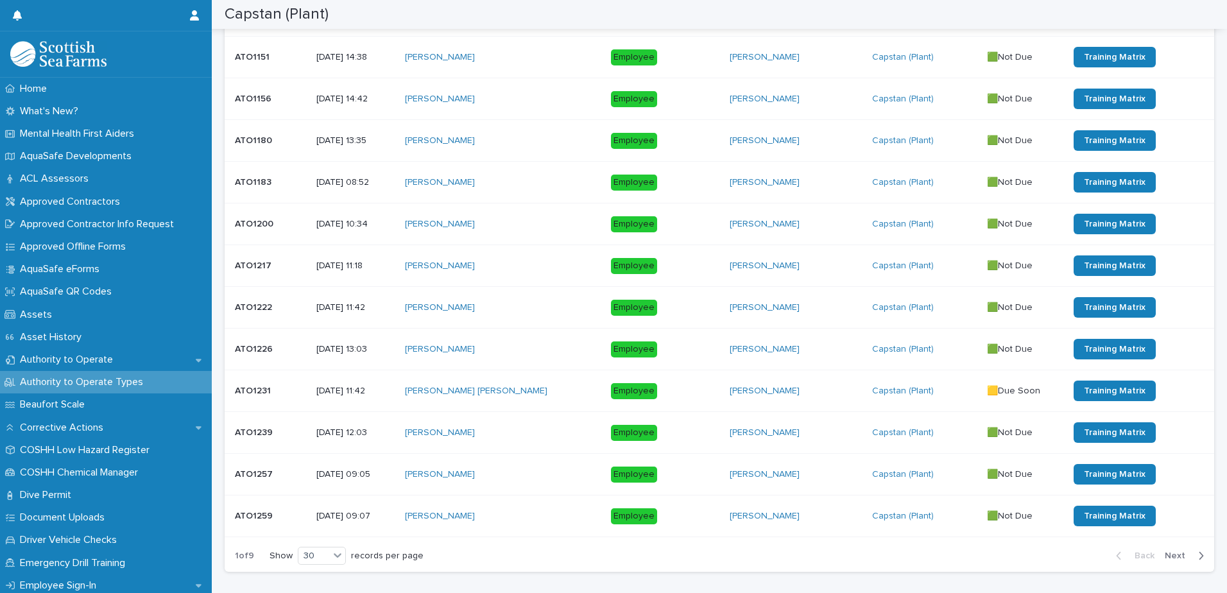
scroll to position [1130, 0]
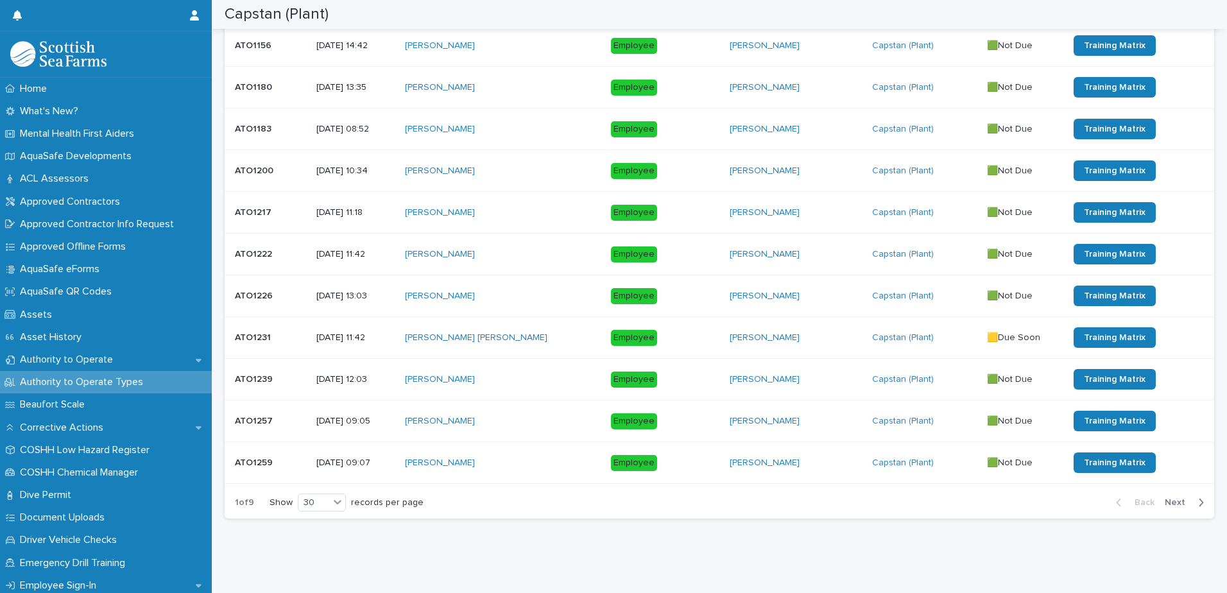
click at [772, 207] on div "[PERSON_NAME]" at bounding box center [795, 212] width 132 height 11
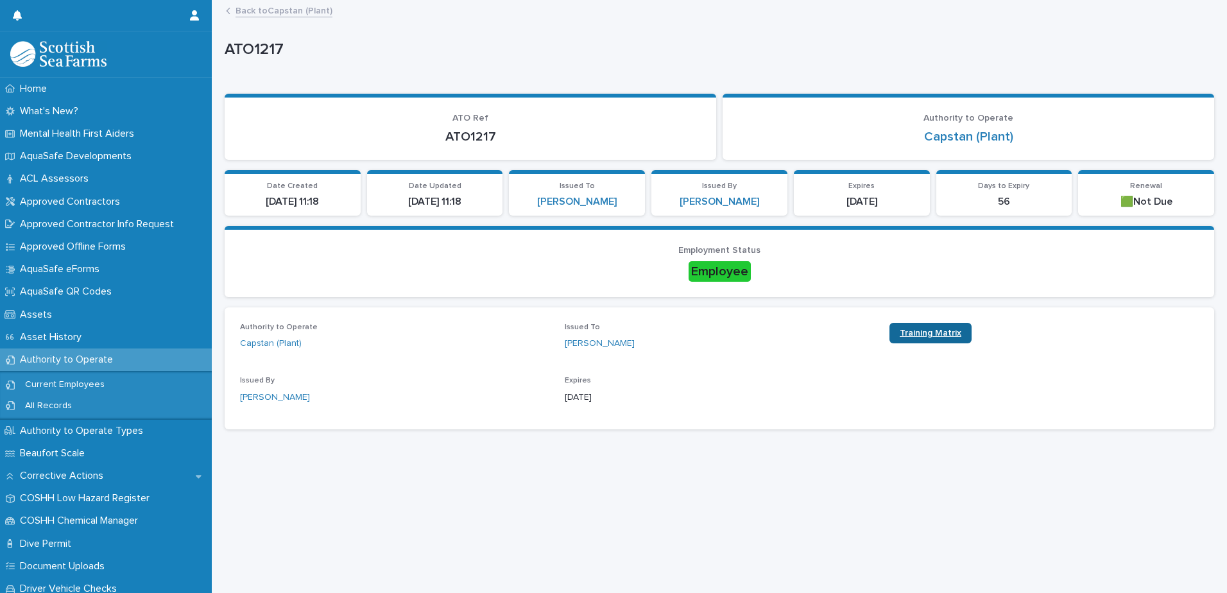
click at [942, 333] on span "Training Matrix" at bounding box center [930, 332] width 62 height 9
click at [300, 19] on div "Back to Capstan (Plant)" at bounding box center [724, 12] width 1011 height 18
click at [301, 14] on link "Back to Capstan (Plant)" at bounding box center [283, 10] width 97 height 15
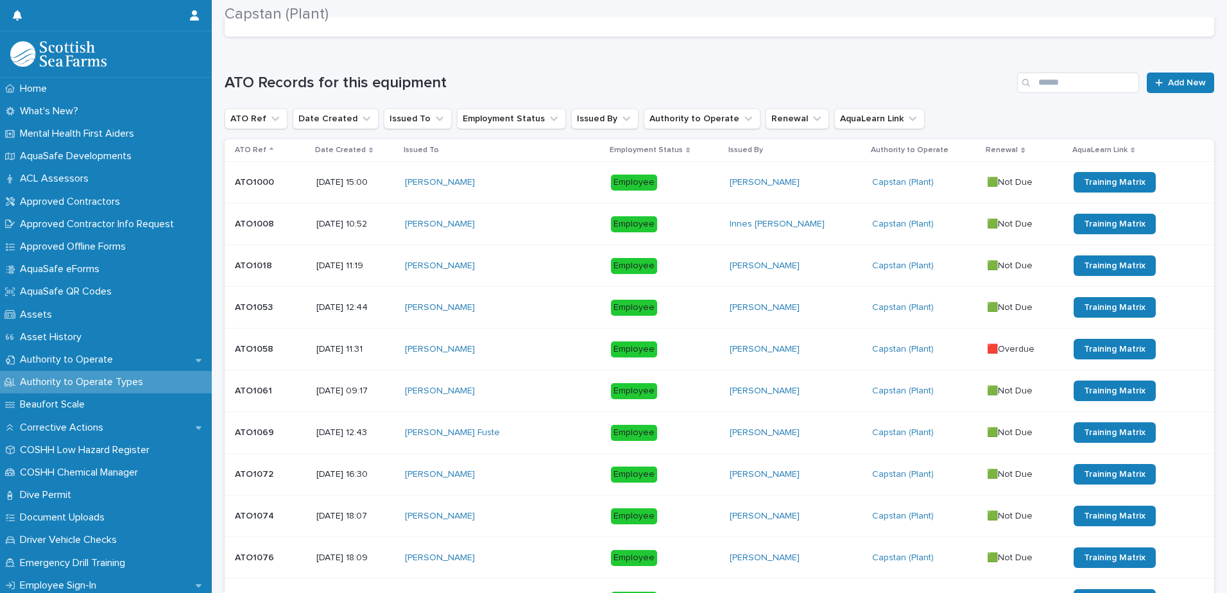
scroll to position [192, 0]
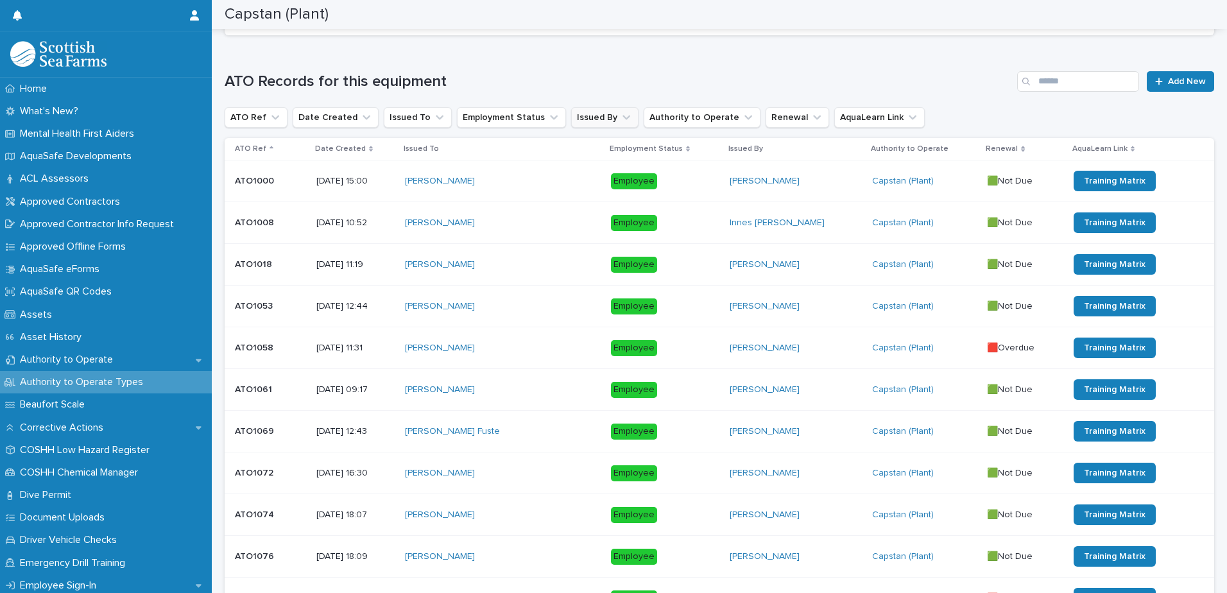
click at [620, 114] on icon "Issued By" at bounding box center [626, 117] width 13 height 13
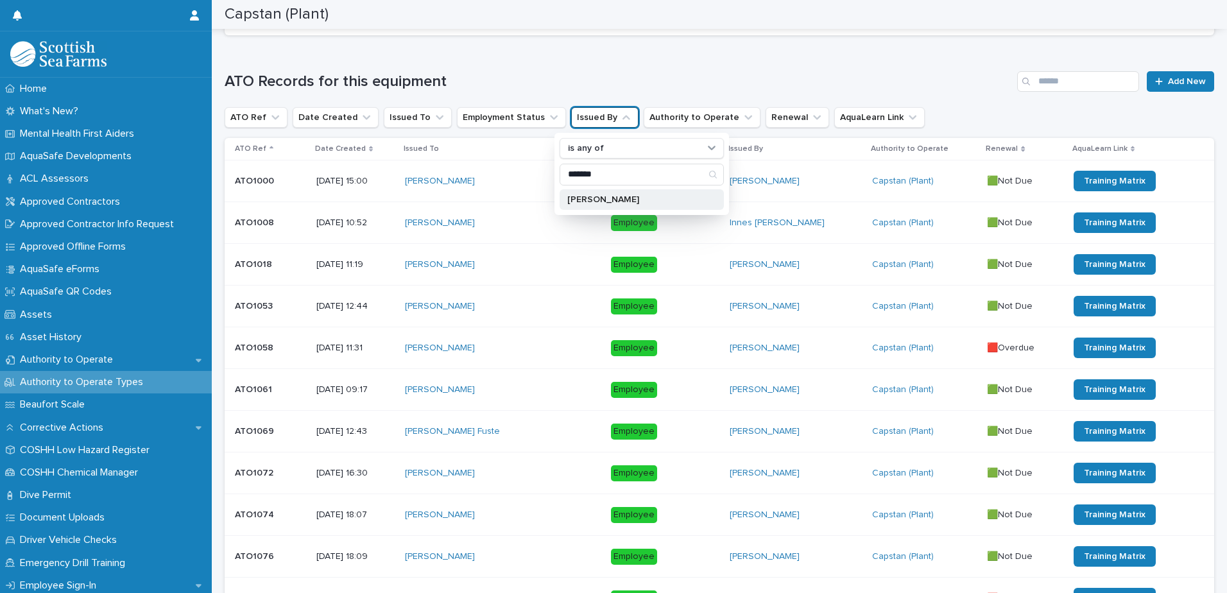
type input "*******"
click at [631, 196] on p "[PERSON_NAME]" at bounding box center [635, 199] width 136 height 9
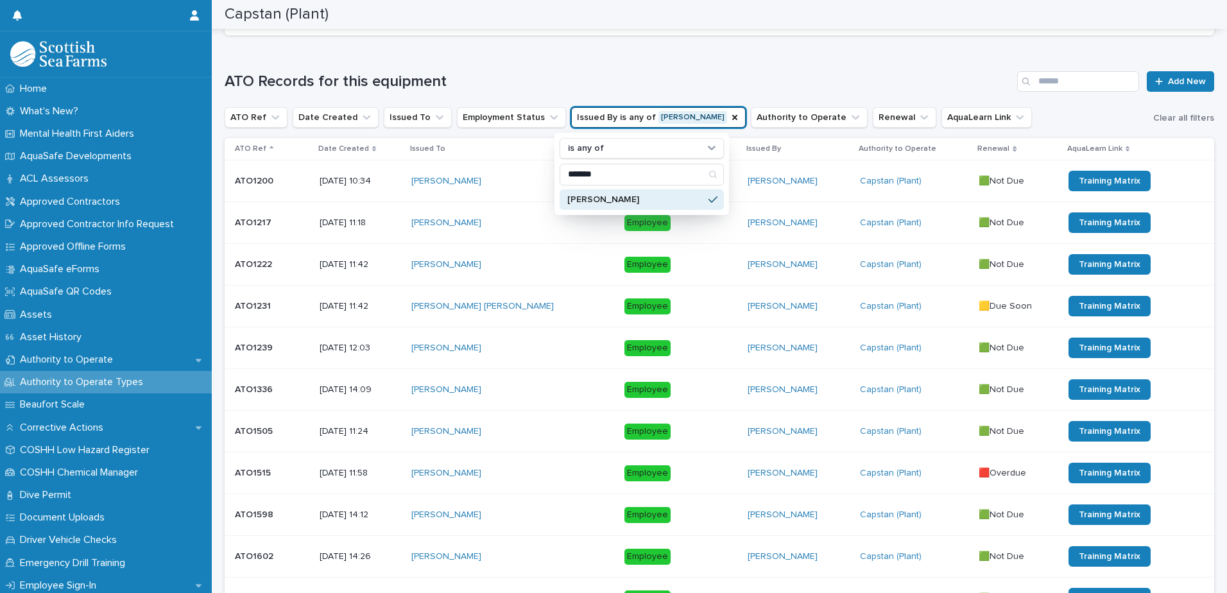
click at [647, 72] on h1 "ATO Records for this equipment" at bounding box center [618, 81] width 787 height 19
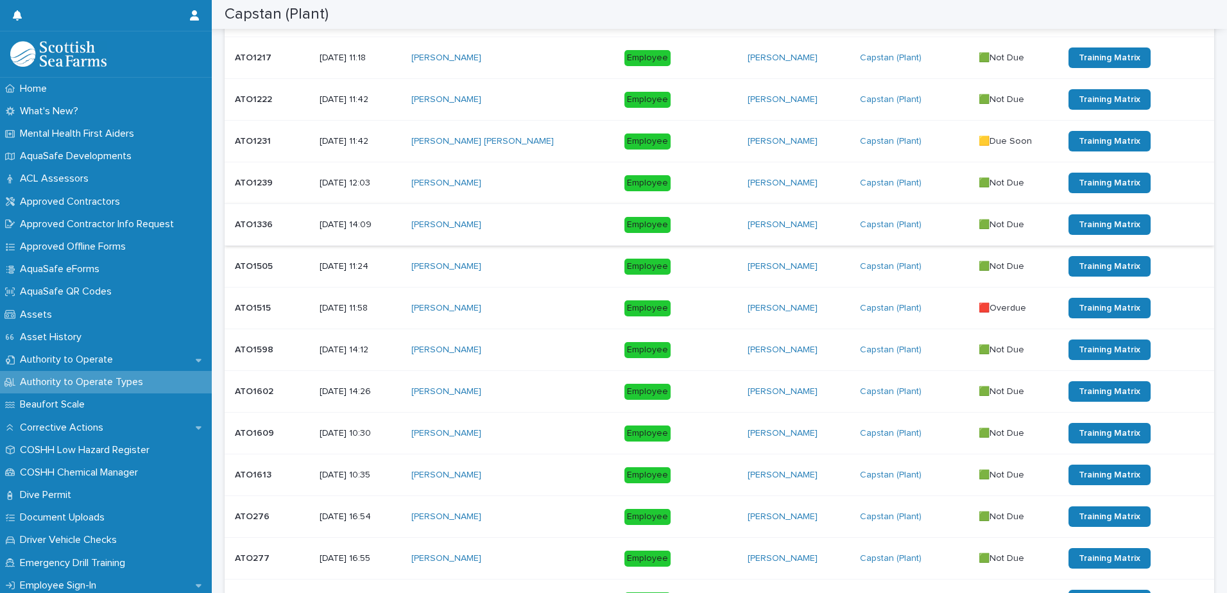
scroll to position [385, 0]
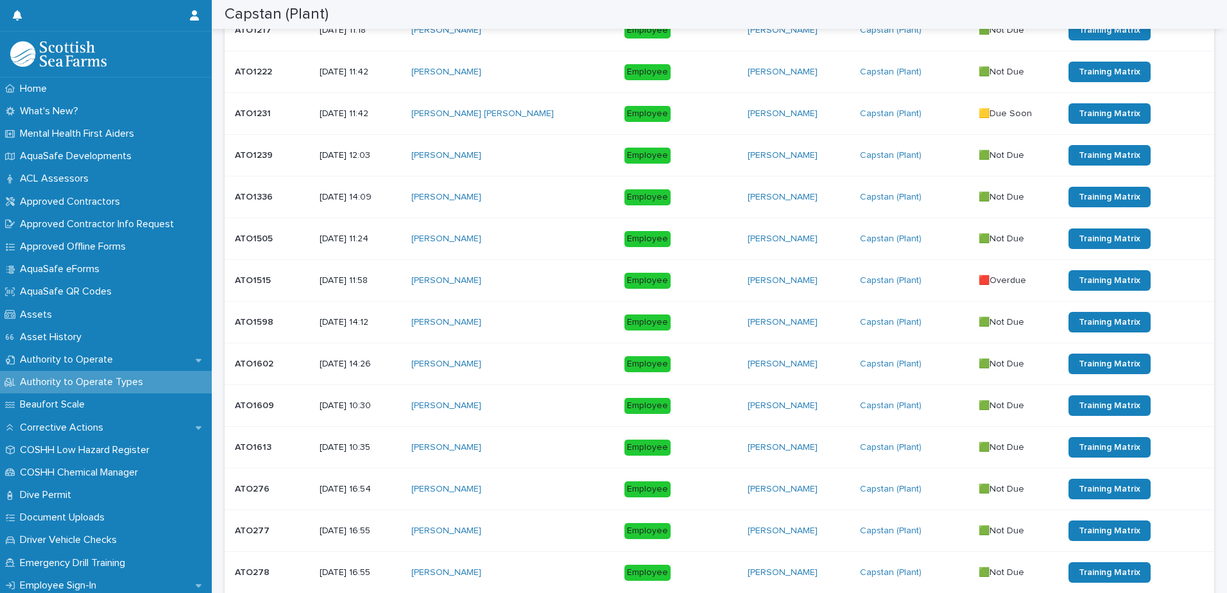
click at [701, 278] on p "Employee" at bounding box center [680, 281] width 113 height 16
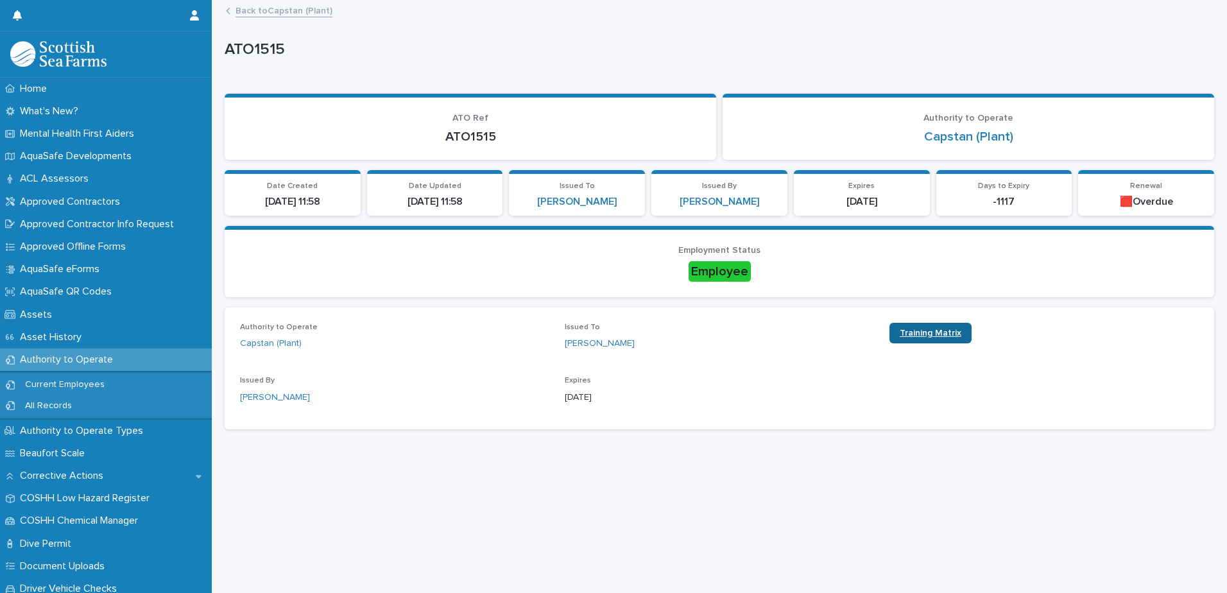
click at [949, 329] on span "Training Matrix" at bounding box center [930, 332] width 62 height 9
